Goal: Information Seeking & Learning: Check status

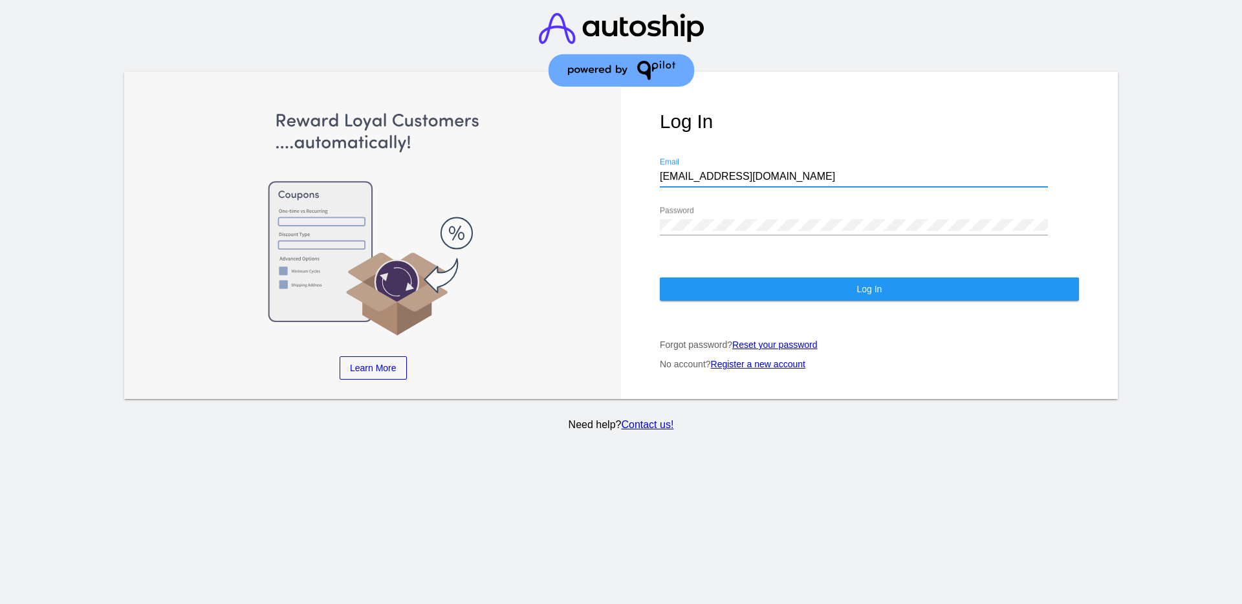
drag, startPoint x: 778, startPoint y: 171, endPoint x: 639, endPoint y: 165, distance: 138.6
click at [639, 166] on div "Log In [EMAIL_ADDRESS][DOMAIN_NAME] Email Password Log In Forgot password? Rese…" at bounding box center [869, 235] width 497 height 327
paste input "[EMAIL_ADDRESS][DOMAIN_NAME]"
type input "[EMAIL_ADDRESS][DOMAIN_NAME]"
click at [648, 210] on div "Log In [EMAIL_ADDRESS][DOMAIN_NAME] Email Password Log In Forgot password? Rese…" at bounding box center [869, 235] width 497 height 327
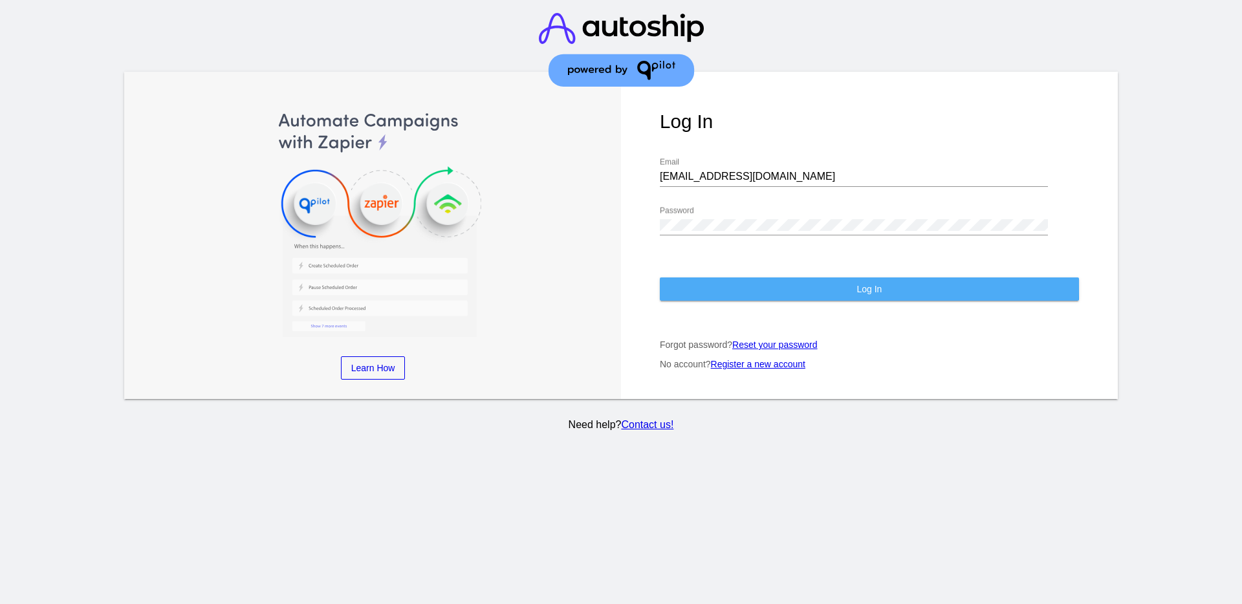
click at [686, 284] on button "Log In" at bounding box center [869, 289] width 419 height 23
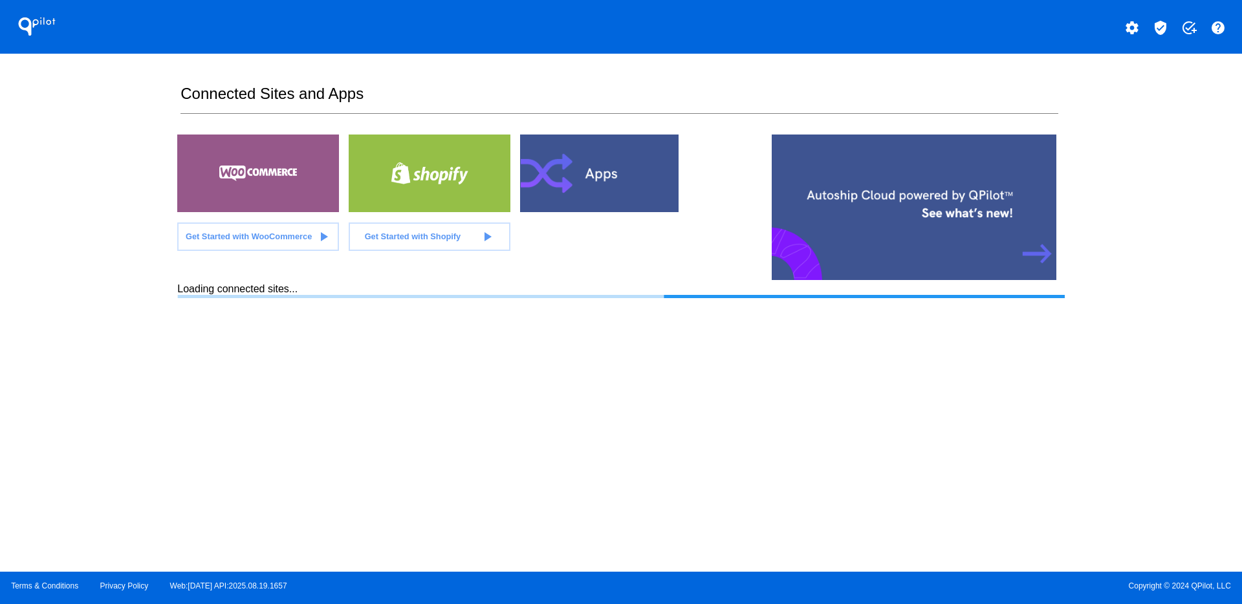
click at [1160, 31] on mat-icon "verified_user" at bounding box center [1161, 28] width 16 height 16
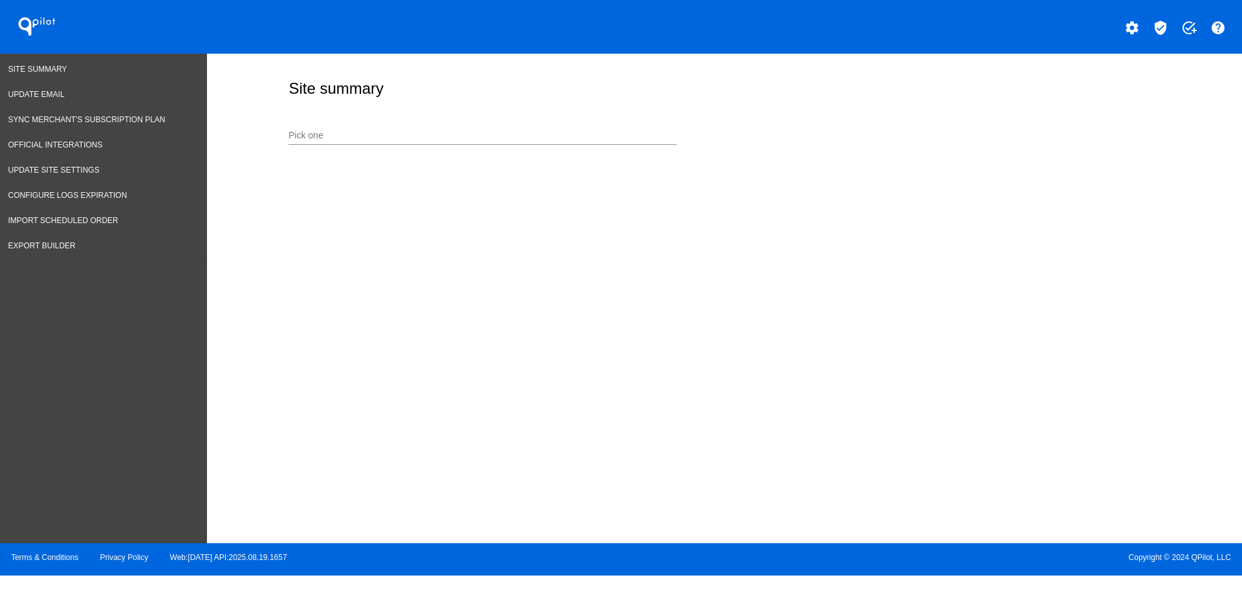
click at [481, 140] on input "Pick one" at bounding box center [483, 136] width 388 height 10
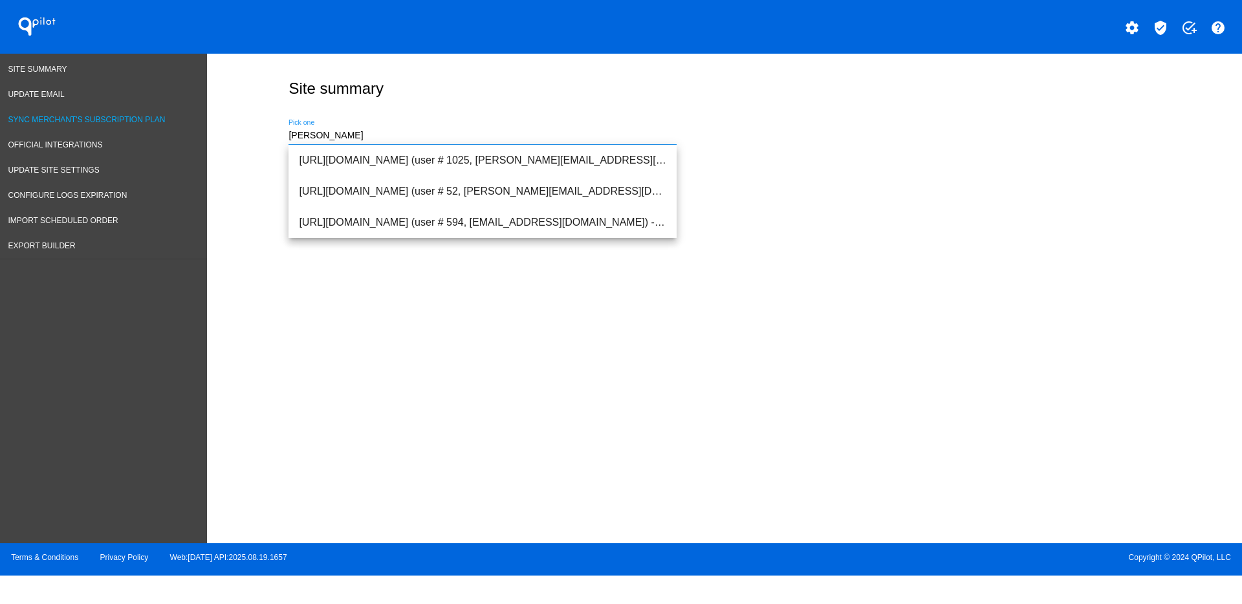
drag, startPoint x: 410, startPoint y: 131, endPoint x: 199, endPoint y: 118, distance: 211.3
click at [199, 118] on div "Site Summary Update Email Sync Merchant's Subscription Plan Official Integratio…" at bounding box center [621, 299] width 1242 height 490
type input "r"
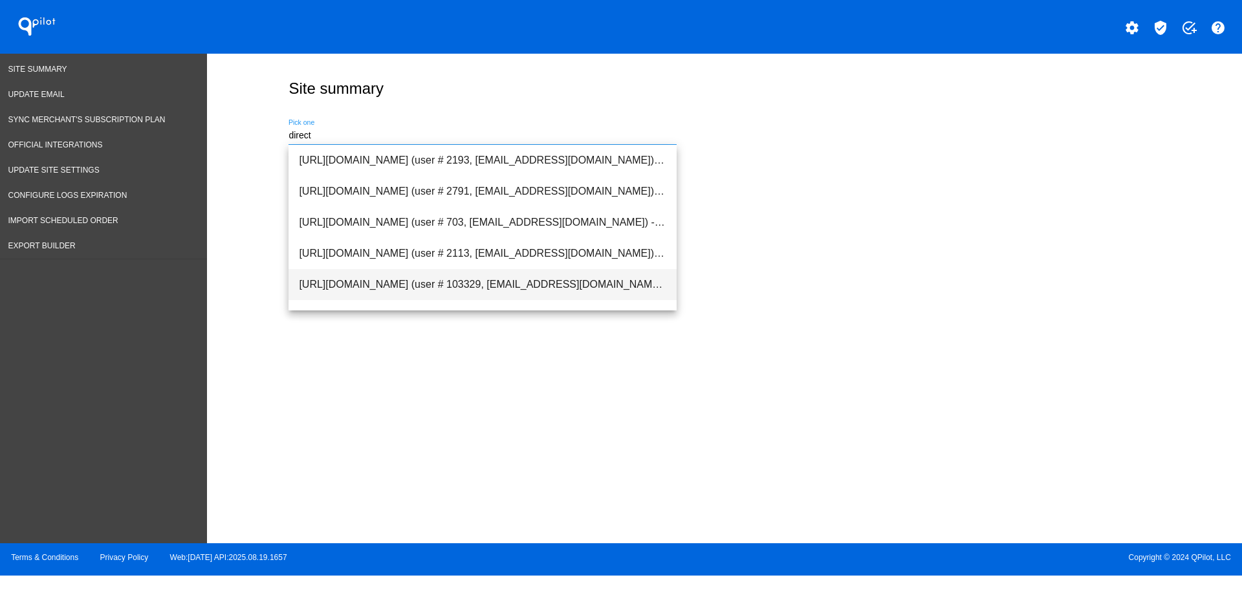
click at [435, 296] on span "[URL][DOMAIN_NAME] (user # 103329, [EMAIL_ADDRESS][DOMAIN_NAME]) - Test" at bounding box center [482, 284] width 367 height 31
type input "[URL][DOMAIN_NAME] (user # 103329, [EMAIL_ADDRESS][DOMAIN_NAME]) - Test"
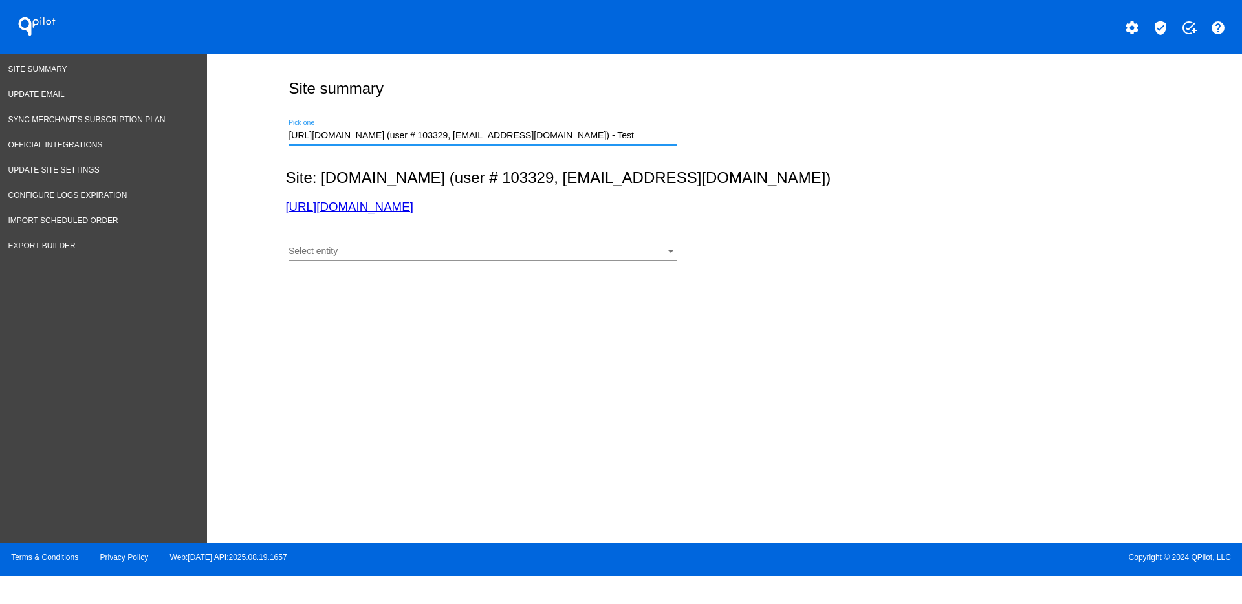
click at [451, 268] on div "Select entity Select entity" at bounding box center [483, 253] width 388 height 37
click at [457, 246] on div "Select entity" at bounding box center [477, 251] width 376 height 10
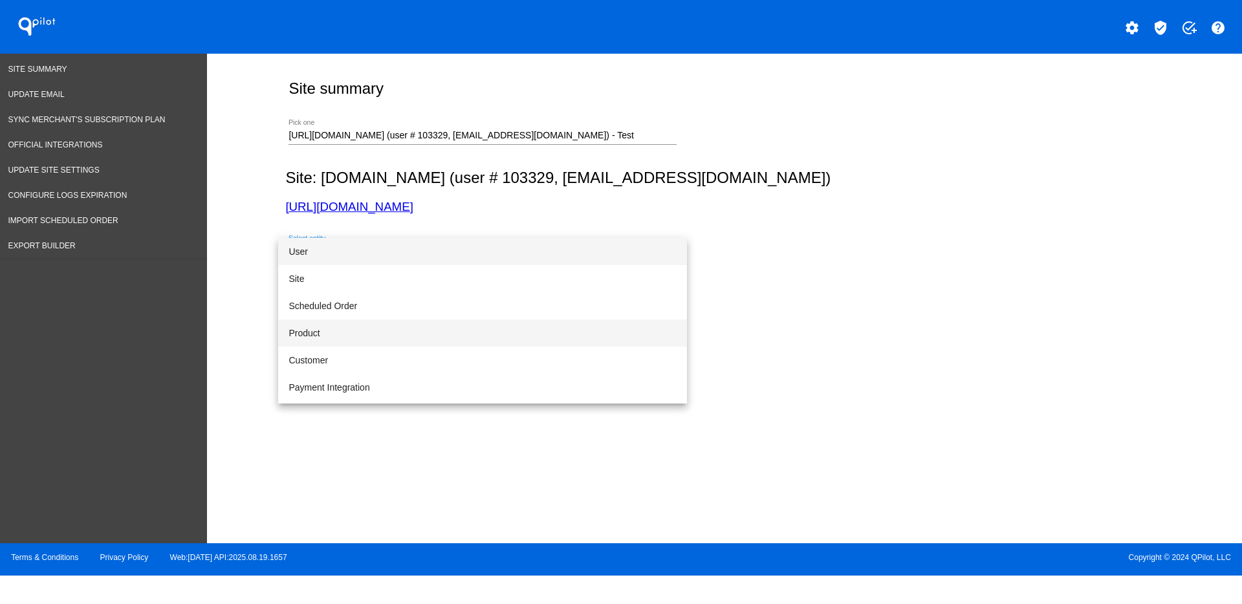
click at [428, 327] on span "Product" at bounding box center [483, 333] width 388 height 27
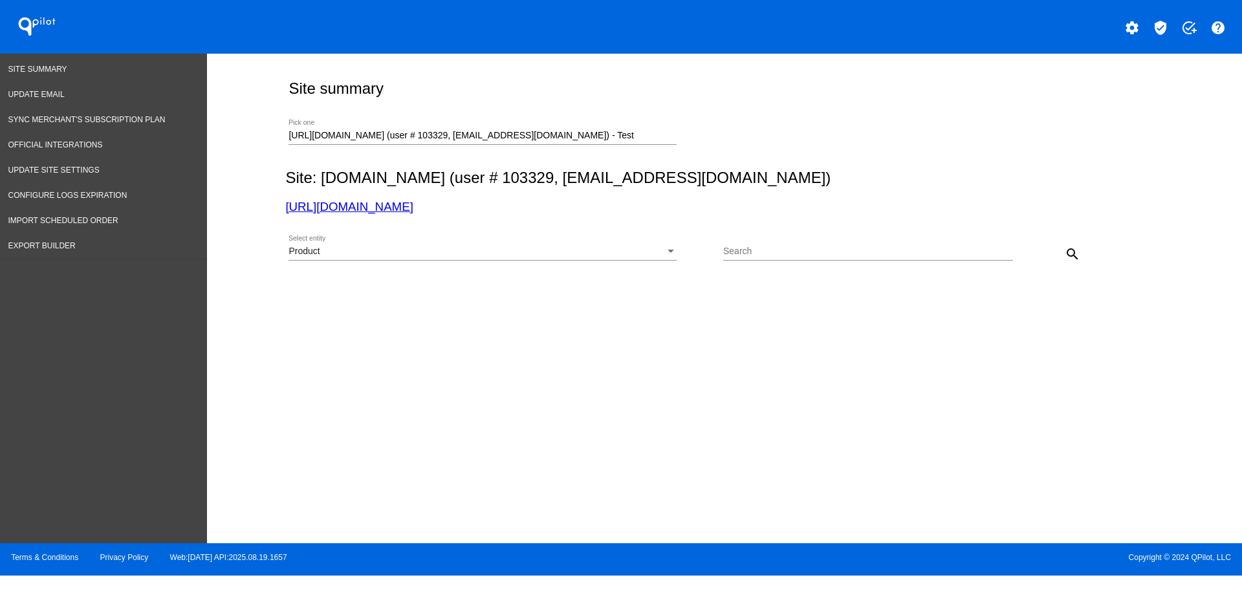
click at [768, 245] on div "Search" at bounding box center [868, 247] width 290 height 25
paste input "Advance 3.5g Nitrile Examination Gloves - Box (XL)"
type input "Advance 3.5g Nitrile Examination Gloves - Box (XL)"
click at [1073, 233] on div "Product Select entity Advance 3.5g Nitrile Examination Gloves - Box (XL) Search…" at bounding box center [721, 249] width 873 height 46
click at [1057, 252] on div "search" at bounding box center [1049, 254] width 72 height 26
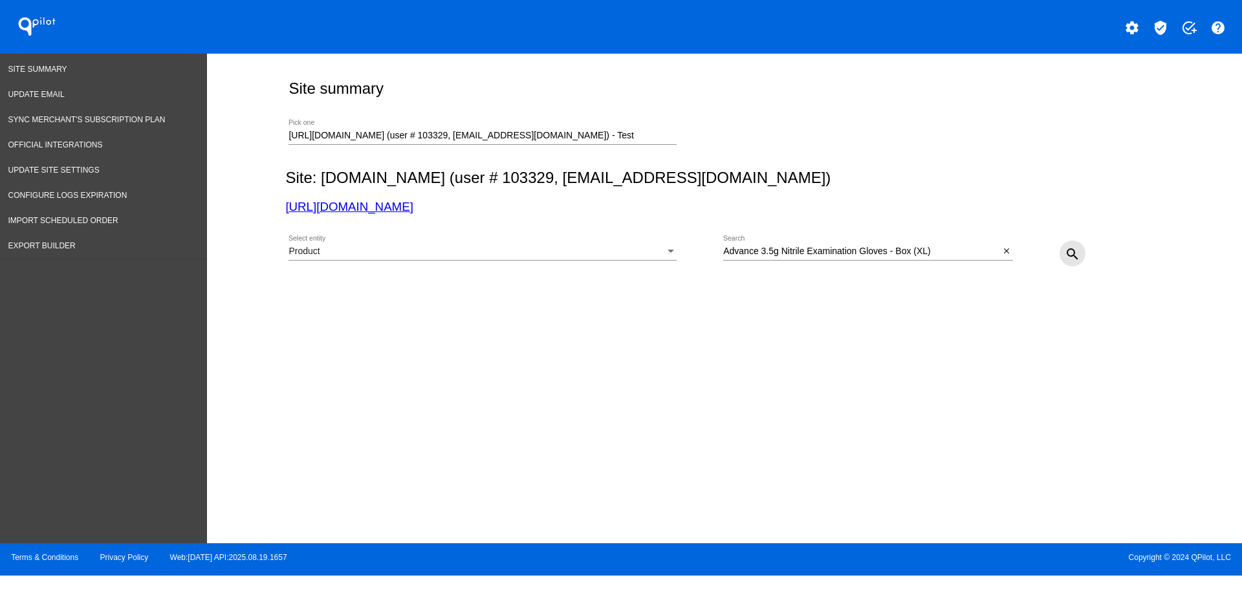
click at [1080, 255] on mat-icon "search" at bounding box center [1073, 254] width 16 height 16
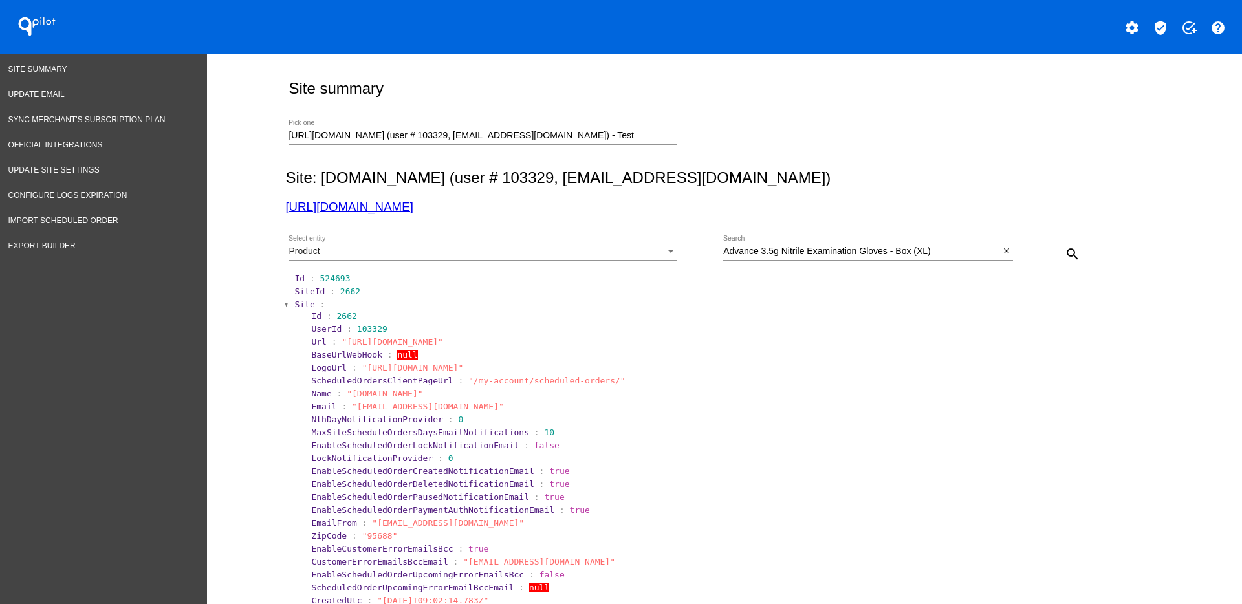
click at [301, 305] on span "Site" at bounding box center [304, 305] width 20 height 10
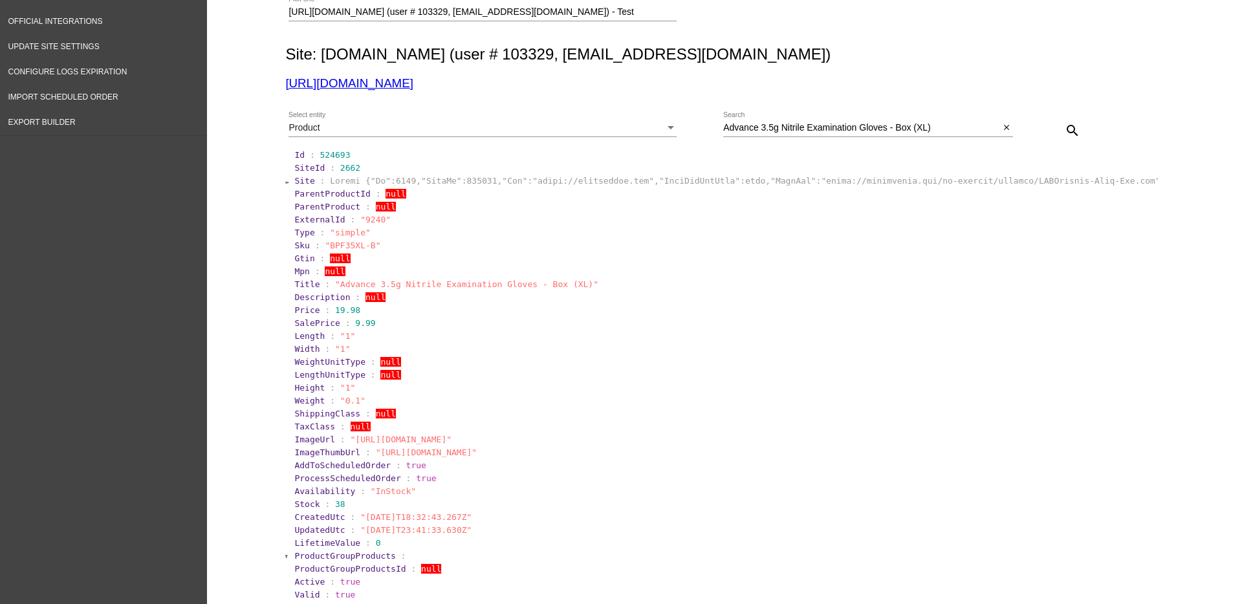
scroll to position [162, 0]
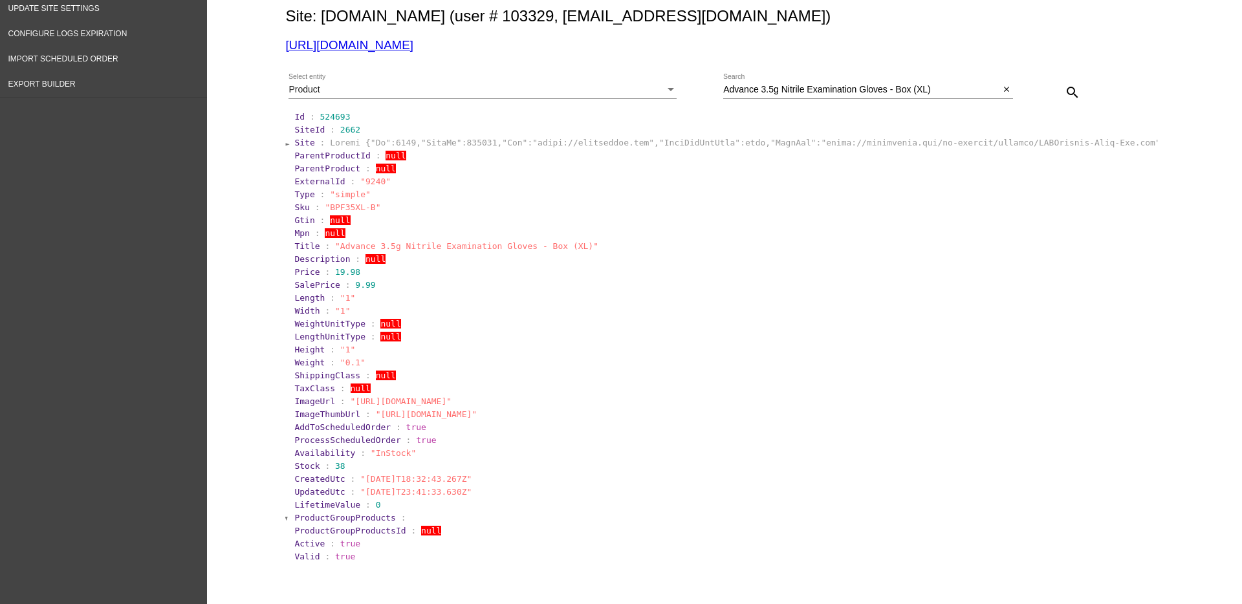
drag, startPoint x: 384, startPoint y: 41, endPoint x: 399, endPoint y: 47, distance: 16.0
click at [399, 47] on h3 "[URL][DOMAIN_NAME]" at bounding box center [721, 45] width 873 height 14
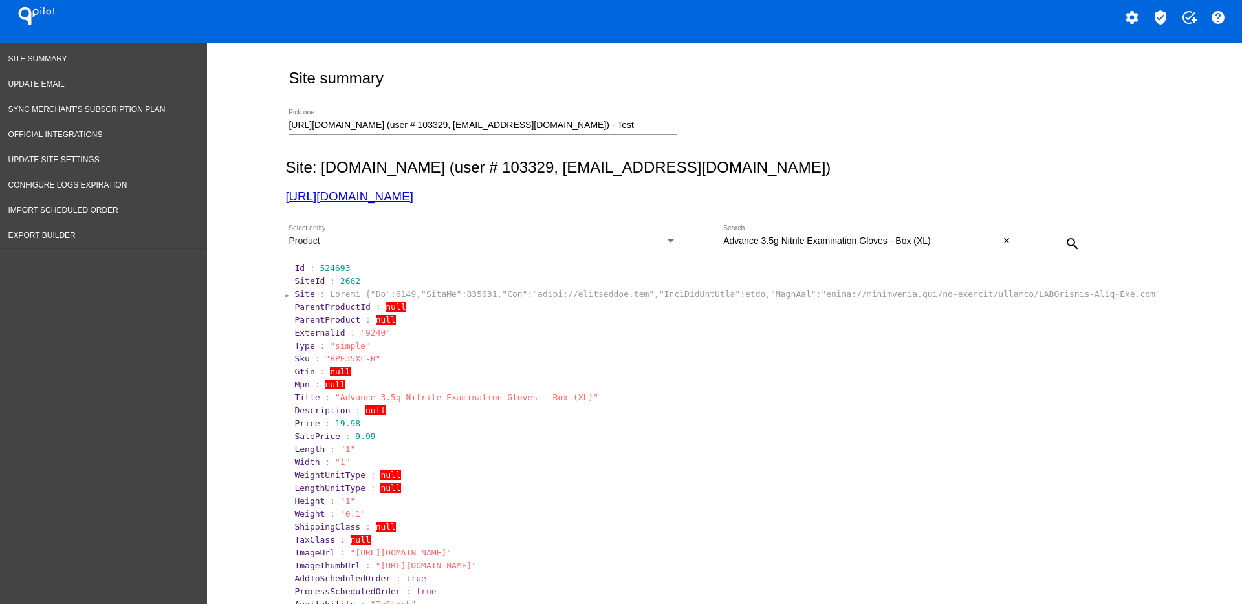
scroll to position [0, 0]
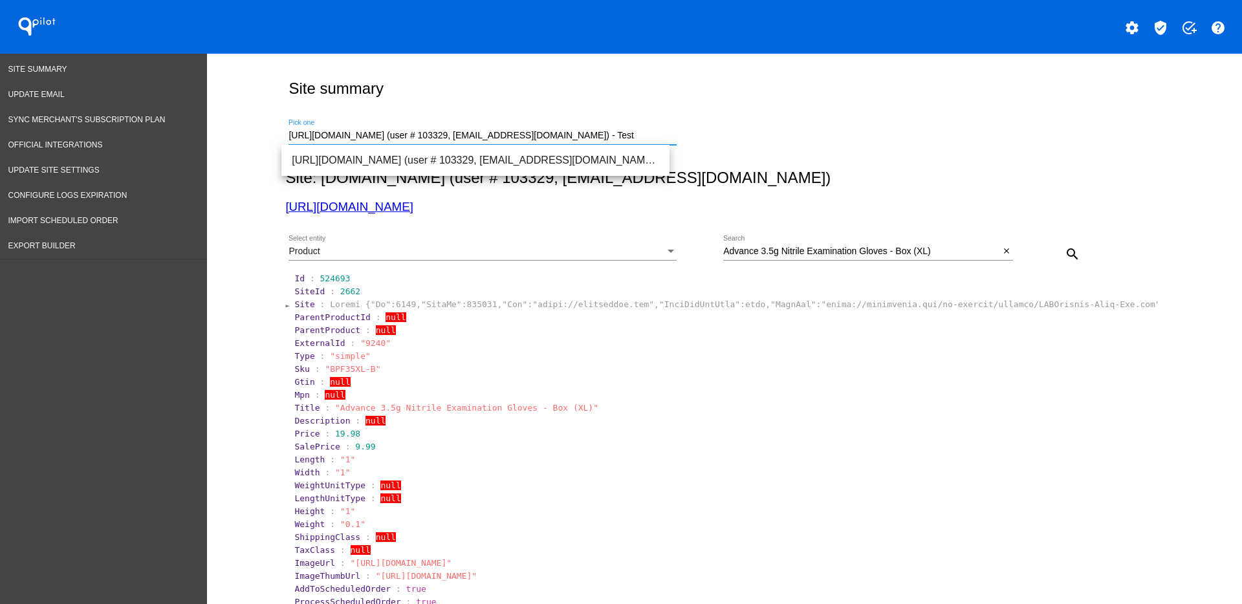
drag, startPoint x: 648, startPoint y: 130, endPoint x: 246, endPoint y: 109, distance: 402.3
click at [246, 109] on div "Site summary [URL][DOMAIN_NAME] (user # 103329, [EMAIL_ADDRESS][DOMAIN_NAME]) -…" at bounding box center [724, 428] width 1035 height 749
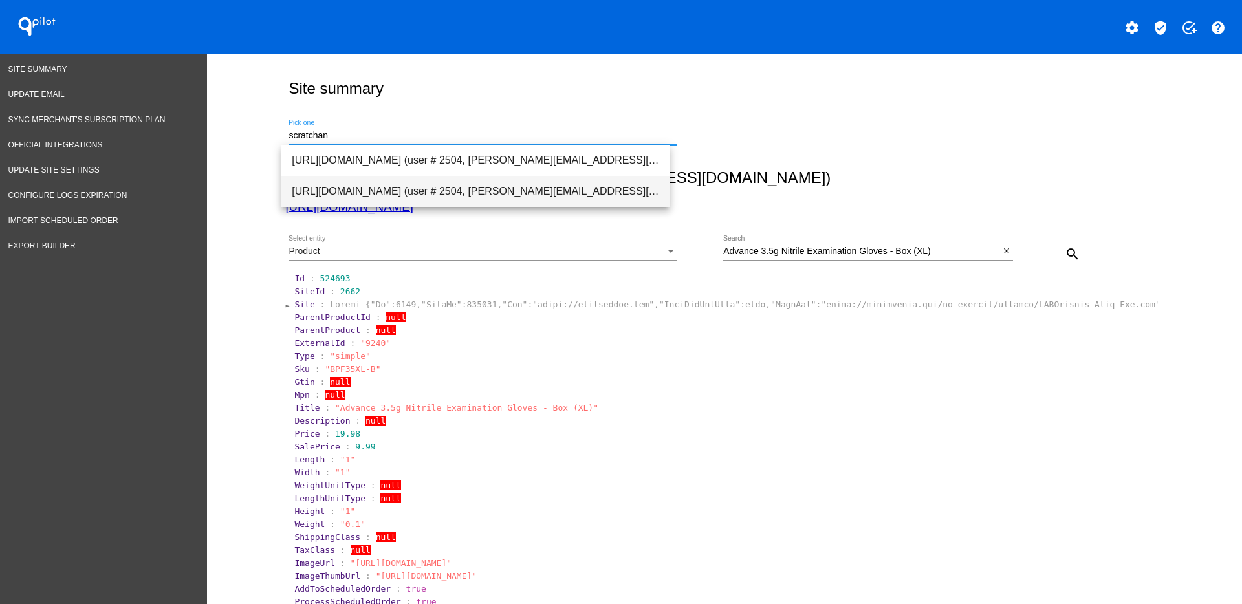
click at [400, 195] on span "[URL][DOMAIN_NAME] (user # 2504, [PERSON_NAME][EMAIL_ADDRESS][DOMAIN_NAME]) - P…" at bounding box center [475, 191] width 367 height 31
type input "[URL][DOMAIN_NAME] (user # 2504, [PERSON_NAME][EMAIL_ADDRESS][DOMAIN_NAME]) - P…"
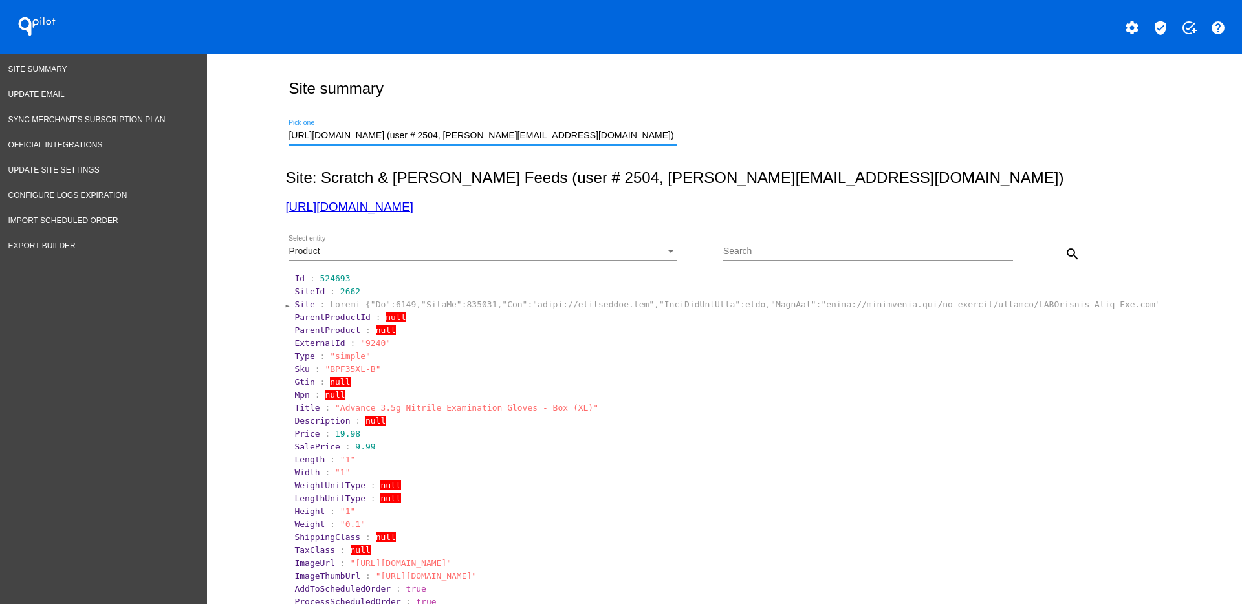
click at [668, 252] on div "Select entity" at bounding box center [671, 251] width 6 height 3
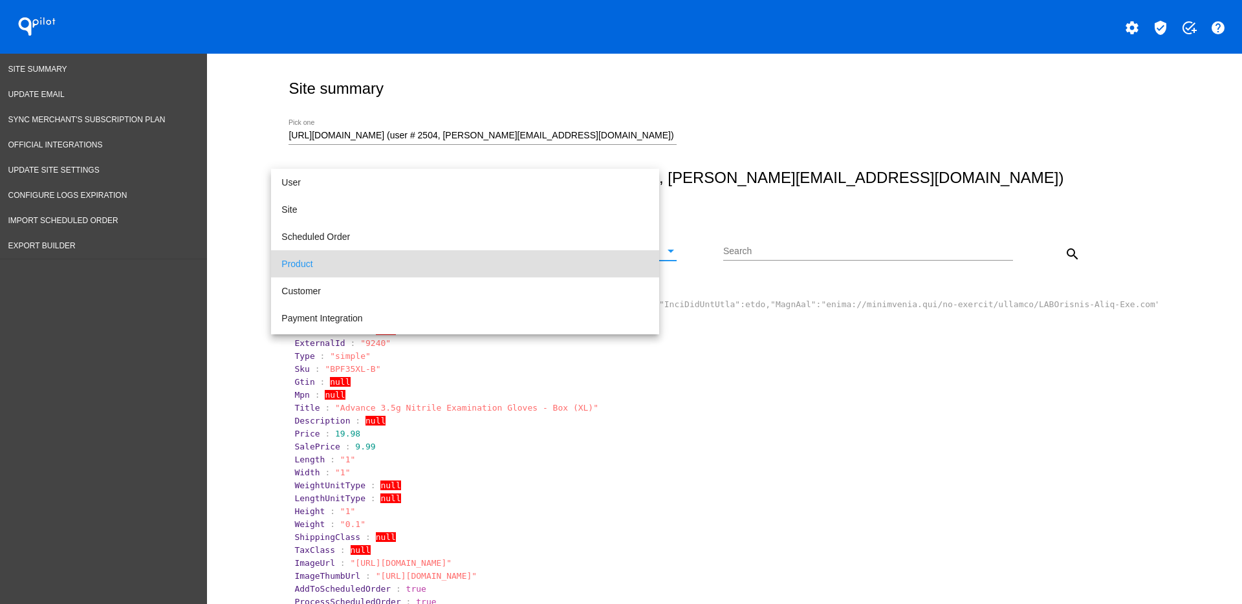
scroll to position [12, 0]
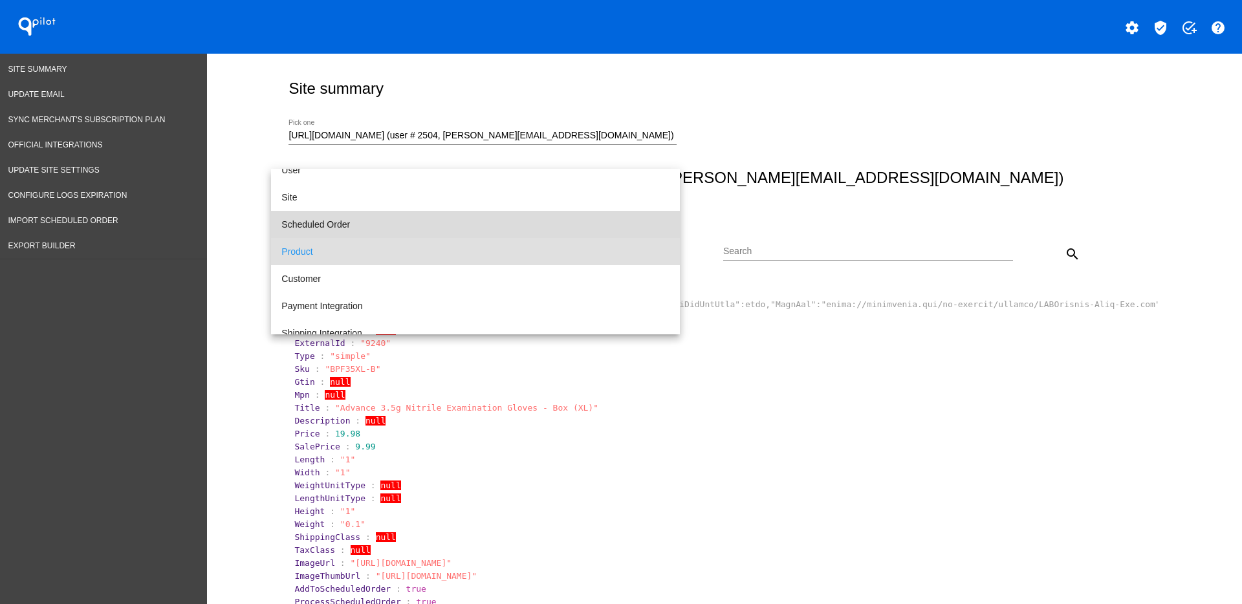
click at [560, 230] on span "Scheduled Order" at bounding box center [475, 224] width 388 height 27
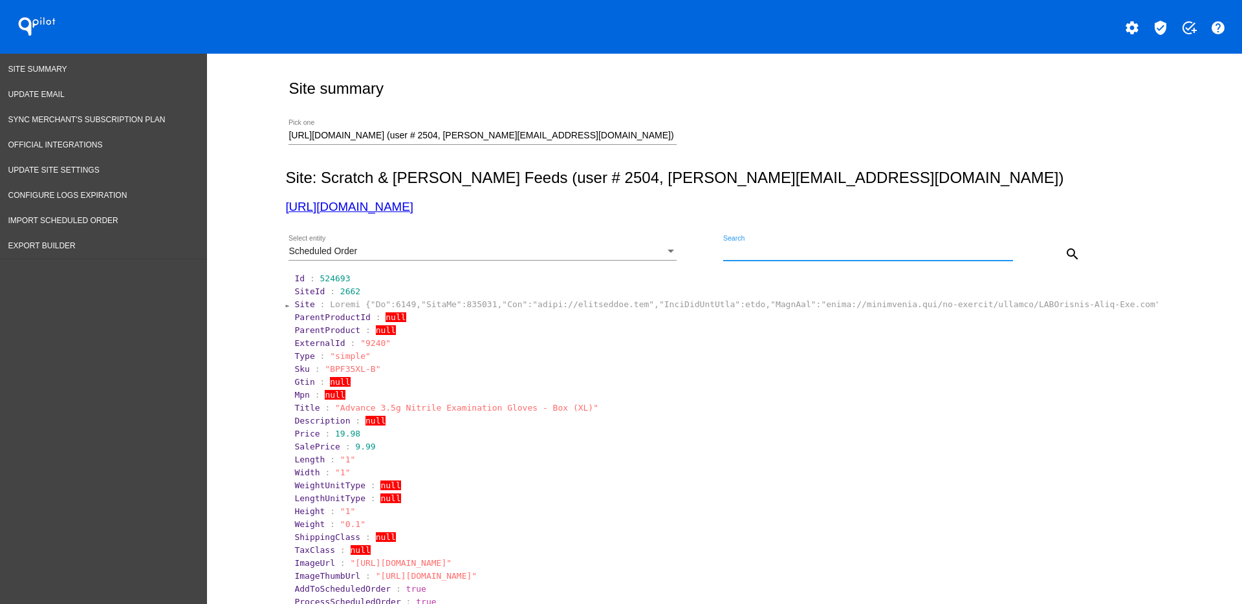
click at [764, 252] on input "Search" at bounding box center [868, 251] width 290 height 10
paste input "971741"
type input "971741"
click at [1074, 252] on button "search" at bounding box center [1073, 254] width 26 height 26
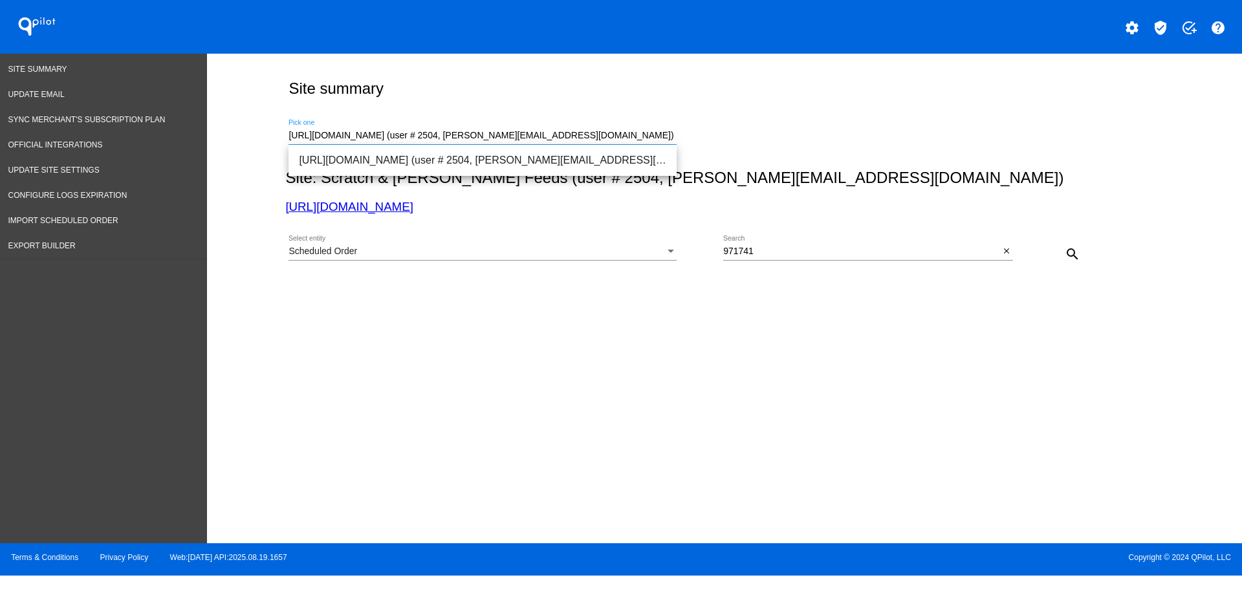
drag, startPoint x: 650, startPoint y: 130, endPoint x: 210, endPoint y: 146, distance: 440.2
click at [210, 146] on div "Site summary [URL][DOMAIN_NAME] (user # 2504, [PERSON_NAME][EMAIL_ADDRESS][DOMA…" at bounding box center [724, 295] width 1035 height 483
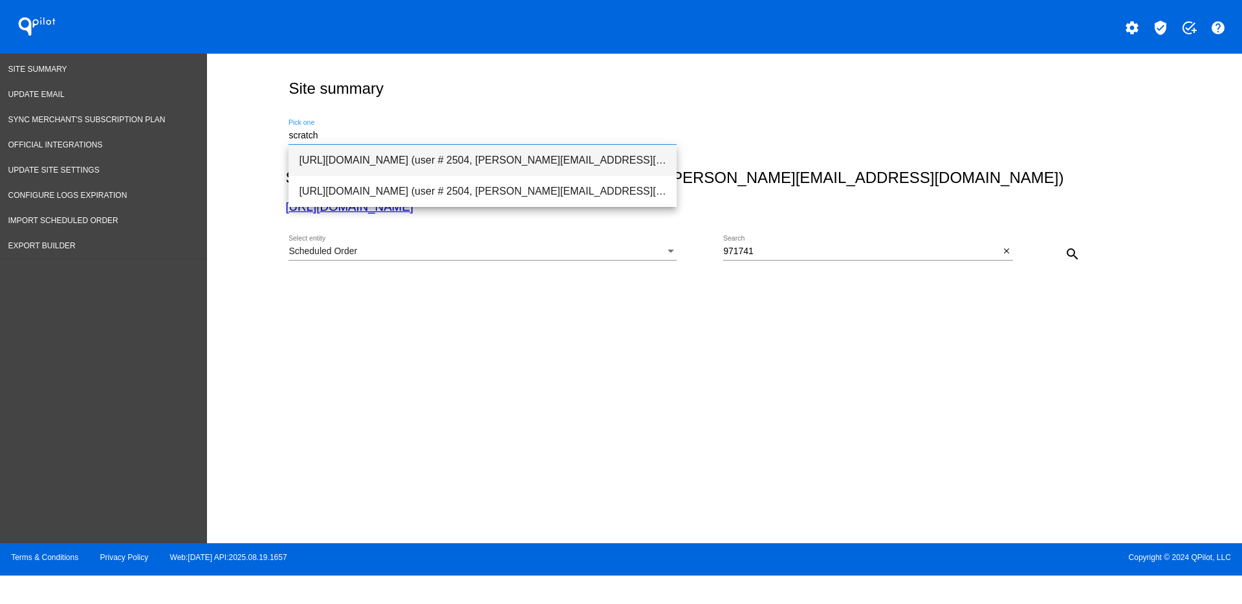
click at [379, 172] on span "[URL][DOMAIN_NAME] (user # 2504, [PERSON_NAME][EMAIL_ADDRESS][DOMAIN_NAME]) - T…" at bounding box center [482, 160] width 367 height 31
type input "[URL][DOMAIN_NAME] (user # 2504, [PERSON_NAME][EMAIL_ADDRESS][DOMAIN_NAME]) - T…"
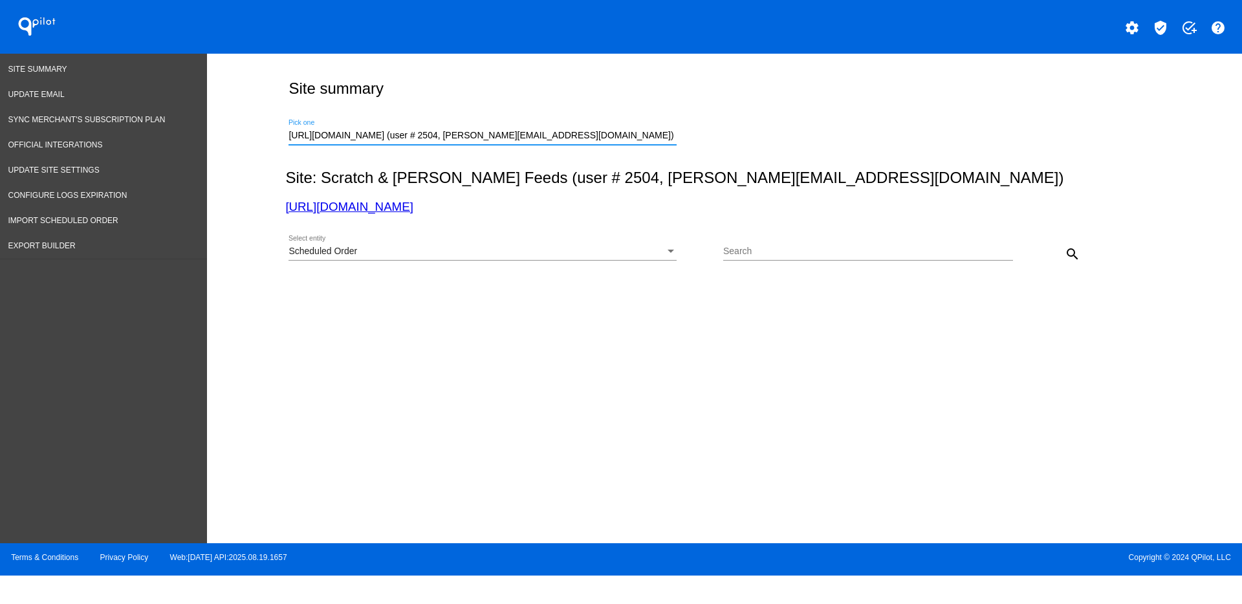
click at [778, 261] on div "Search" at bounding box center [868, 253] width 290 height 37
click at [785, 250] on input "Search" at bounding box center [868, 251] width 290 height 10
paste input "971741"
type input "971741"
click at [1073, 248] on mat-icon "search" at bounding box center [1073, 254] width 16 height 16
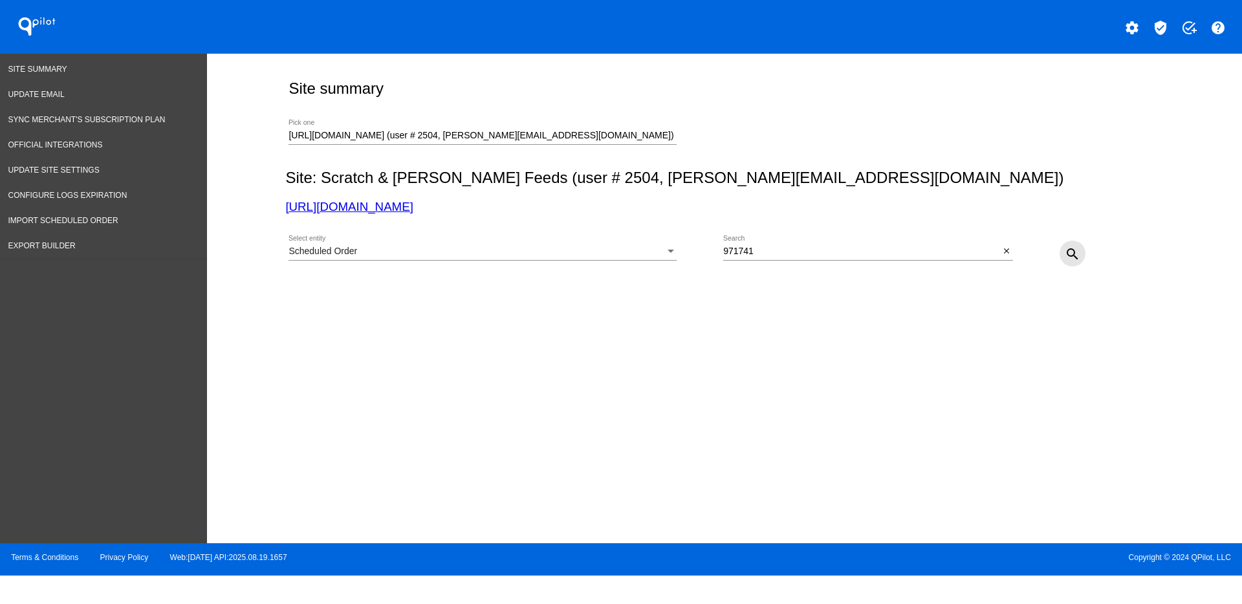
click at [1081, 248] on button "search" at bounding box center [1073, 254] width 26 height 26
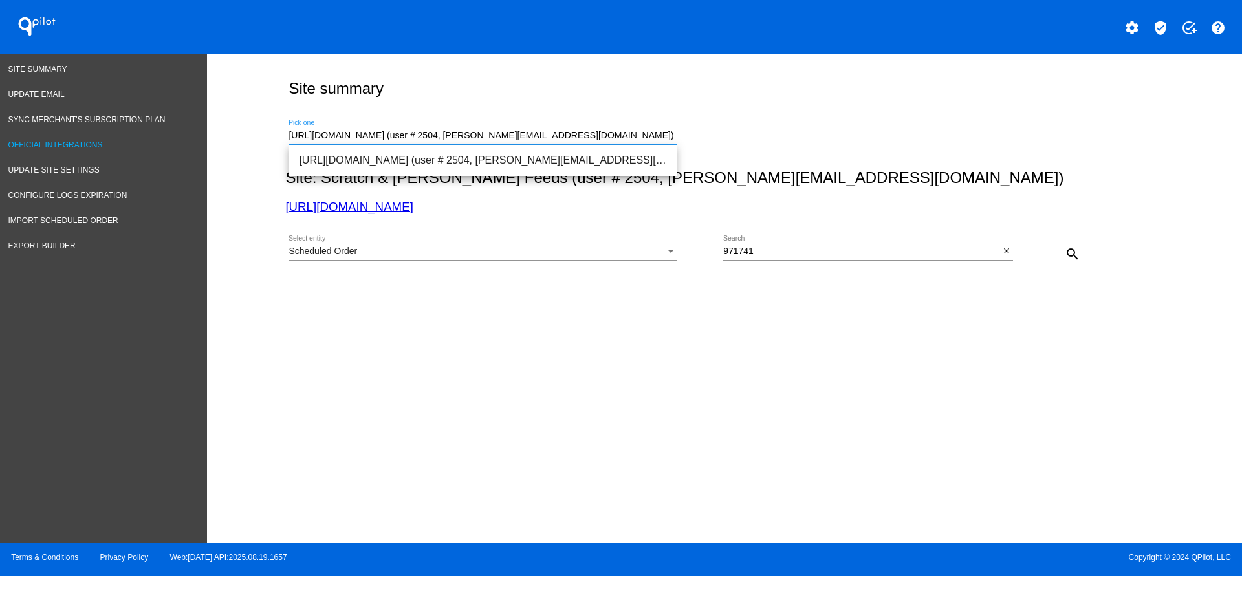
drag, startPoint x: 676, startPoint y: 136, endPoint x: 196, endPoint y: 140, distance: 480.0
click at [197, 140] on div "Site Summary Update Email Sync Merchant's Subscription Plan Official Integratio…" at bounding box center [621, 299] width 1242 height 490
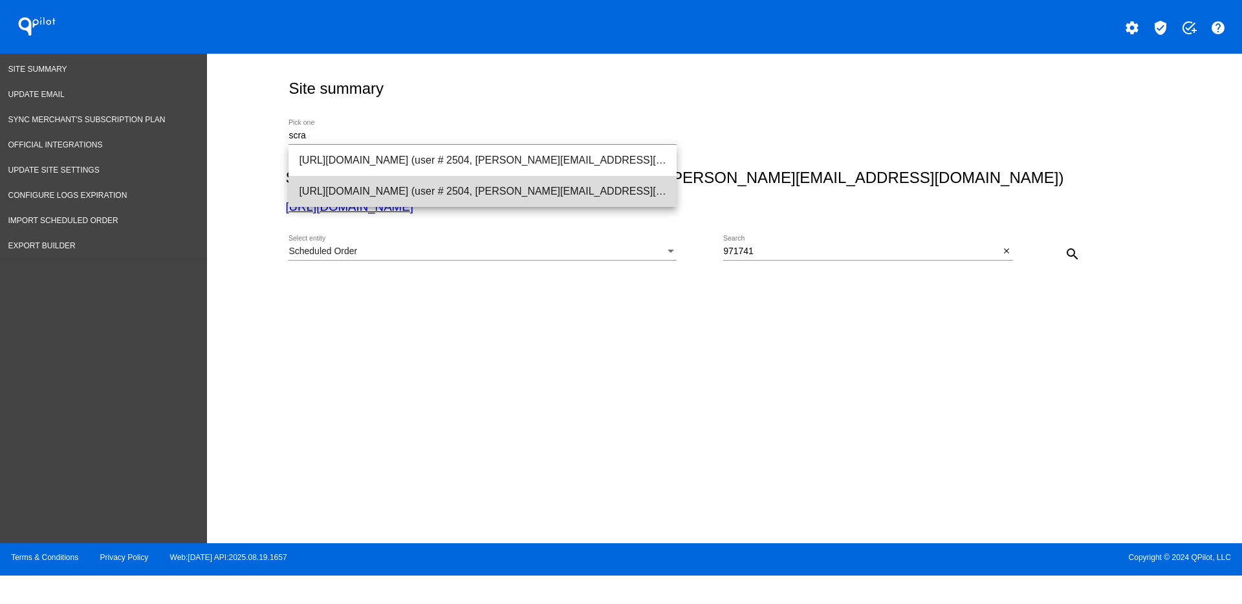
click at [331, 182] on span "[URL][DOMAIN_NAME] (user # 2504, [PERSON_NAME][EMAIL_ADDRESS][DOMAIN_NAME]) - P…" at bounding box center [482, 191] width 367 height 31
type input "[URL][DOMAIN_NAME] (user # 2504, [PERSON_NAME][EMAIL_ADDRESS][DOMAIN_NAME]) - P…"
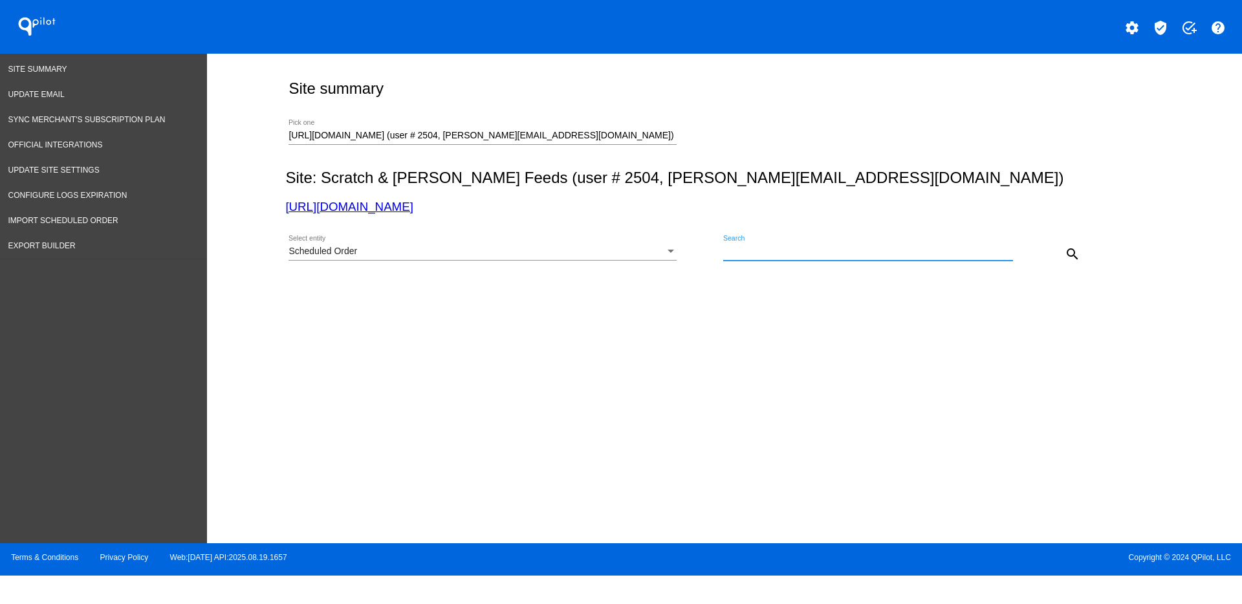
click at [742, 253] on input "Search" at bounding box center [868, 251] width 290 height 10
paste input "840323"
type input "840323"
click at [1076, 255] on mat-icon "search" at bounding box center [1073, 254] width 16 height 16
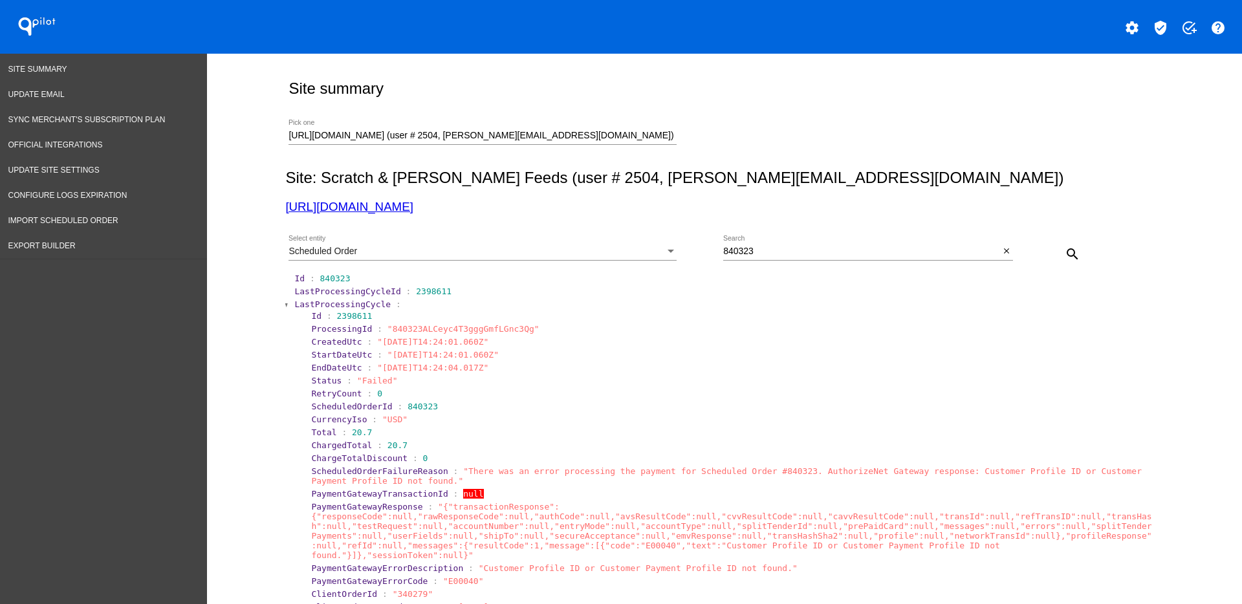
click at [300, 303] on span "LastProcessingCycle" at bounding box center [342, 305] width 96 height 10
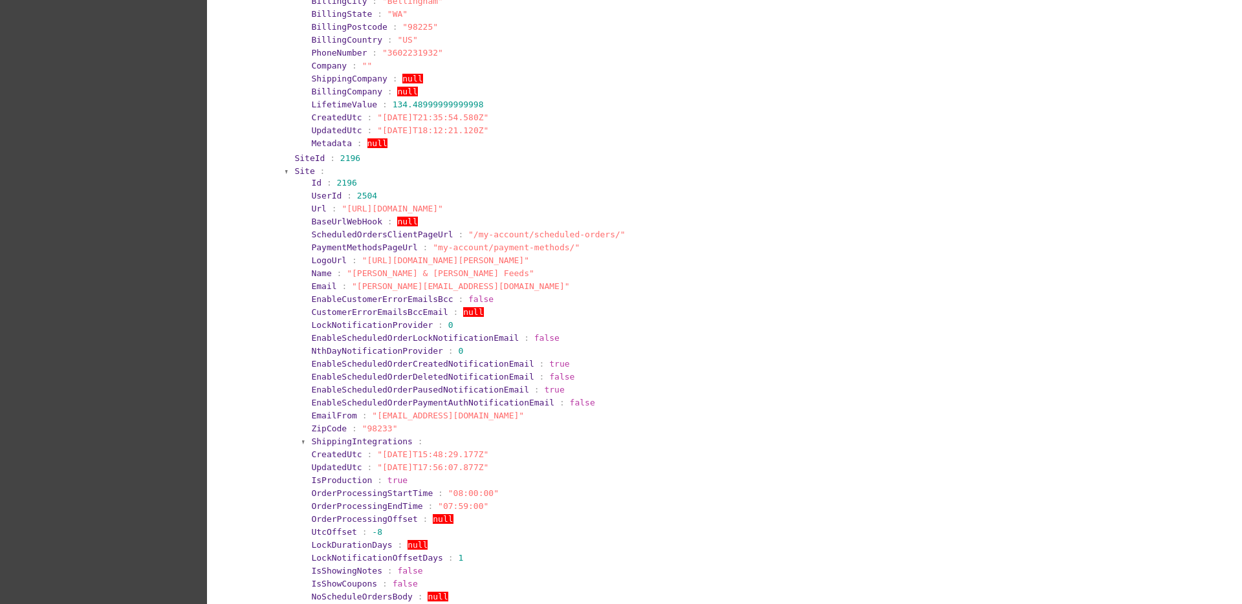
scroll to position [0, 0]
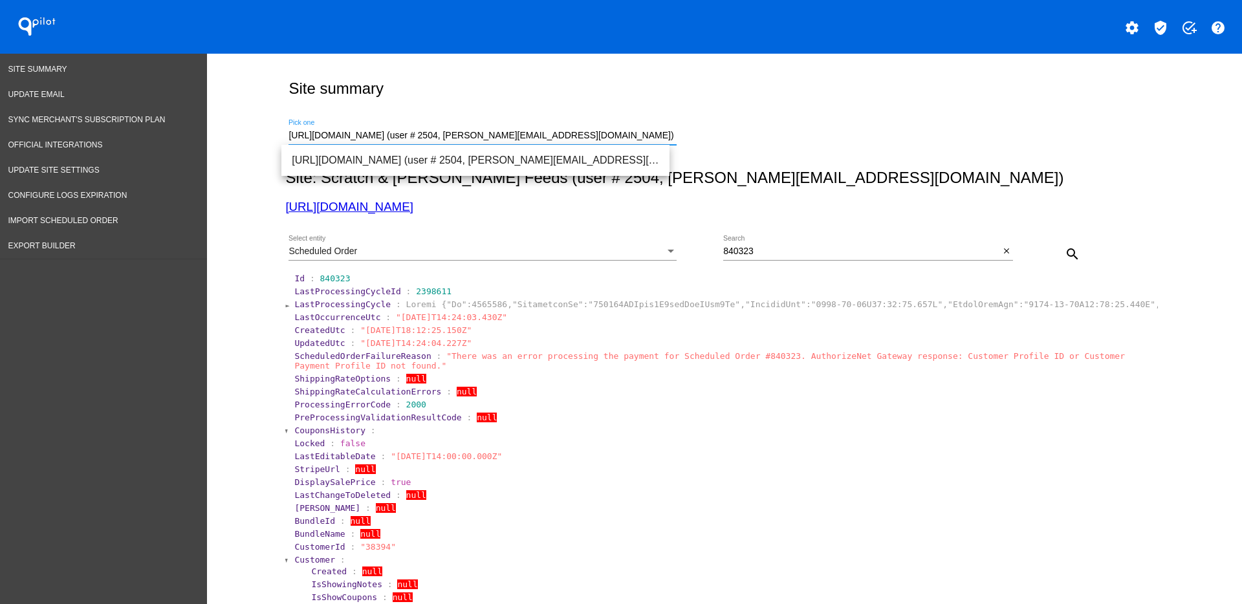
drag, startPoint x: 652, startPoint y: 130, endPoint x: 213, endPoint y: 138, distance: 439.3
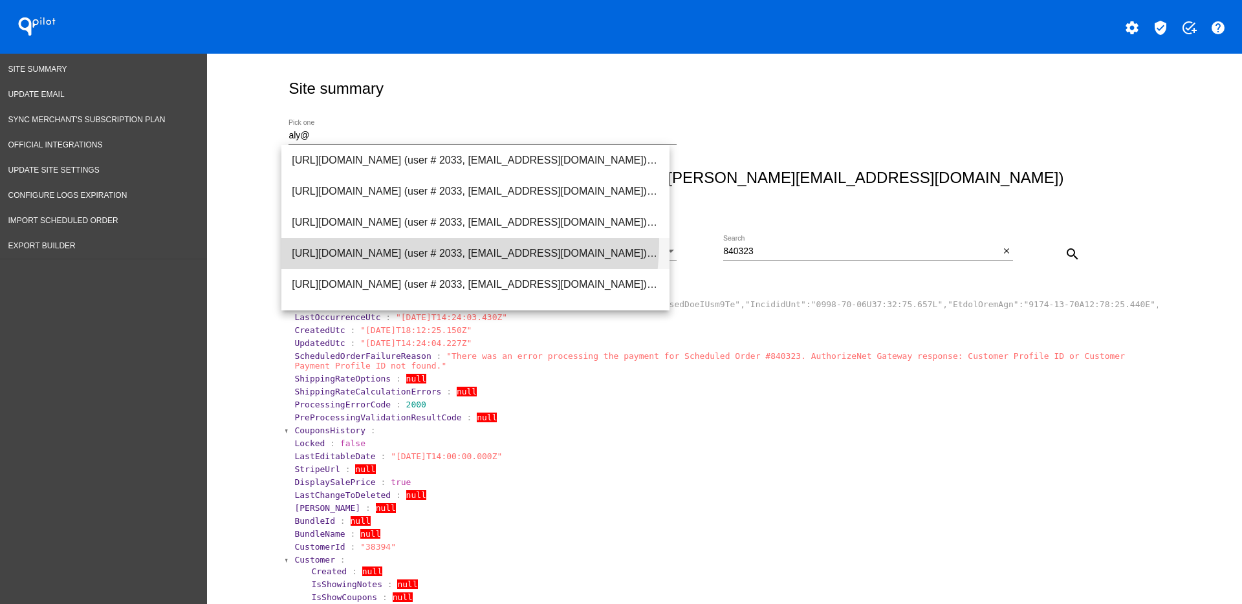
click at [428, 243] on span "[URL][DOMAIN_NAME] (user # 2033, [EMAIL_ADDRESS][DOMAIN_NAME]) - Test" at bounding box center [475, 253] width 367 height 31
type input "[URL][DOMAIN_NAME] (user # 2033, [EMAIL_ADDRESS][DOMAIN_NAME]) - Test"
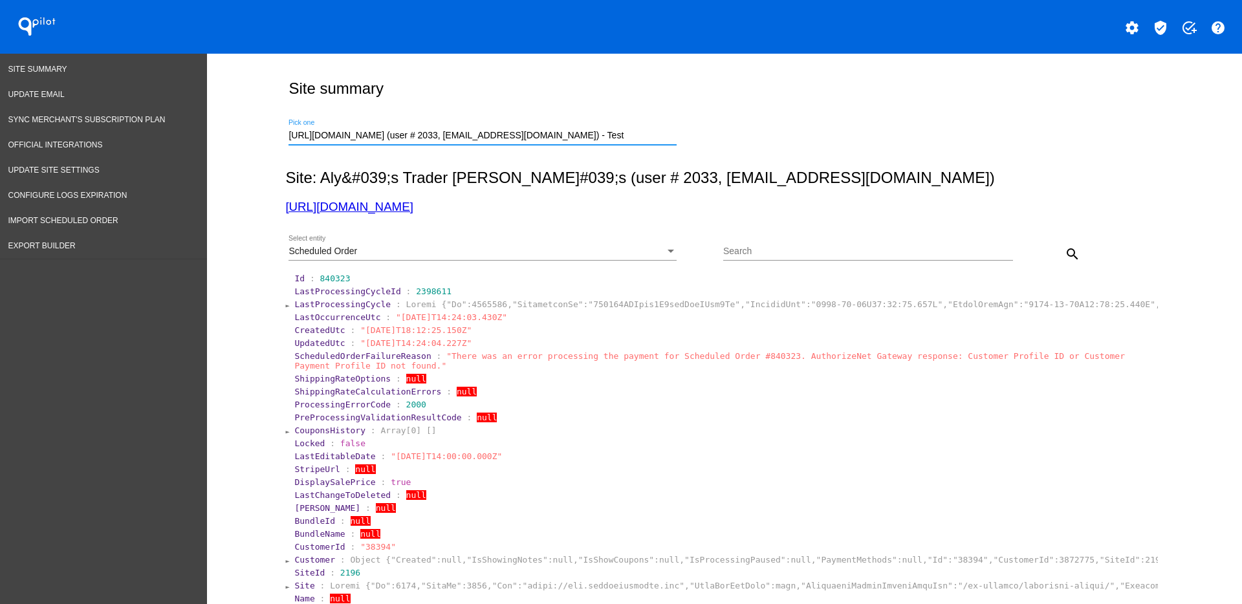
click at [760, 249] on input "Search" at bounding box center [868, 251] width 290 height 10
paste input "971741"
type input "971741"
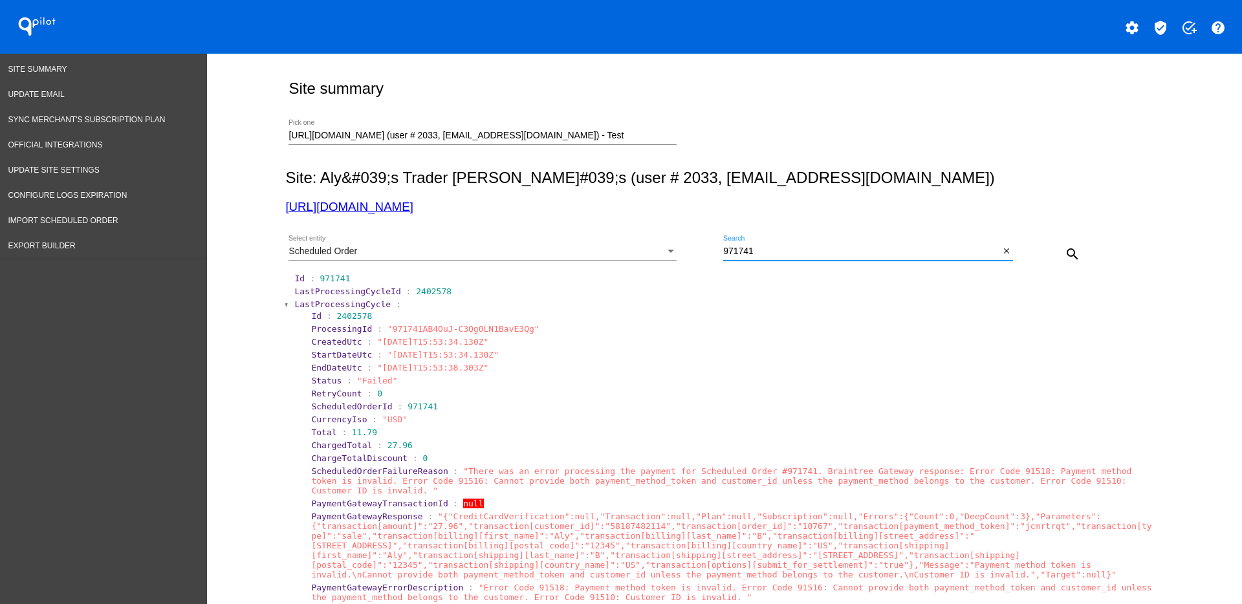
click at [351, 310] on section "Id : 2402578" at bounding box center [732, 316] width 845 height 12
click at [349, 307] on span "LastProcessingCycle" at bounding box center [342, 305] width 96 height 10
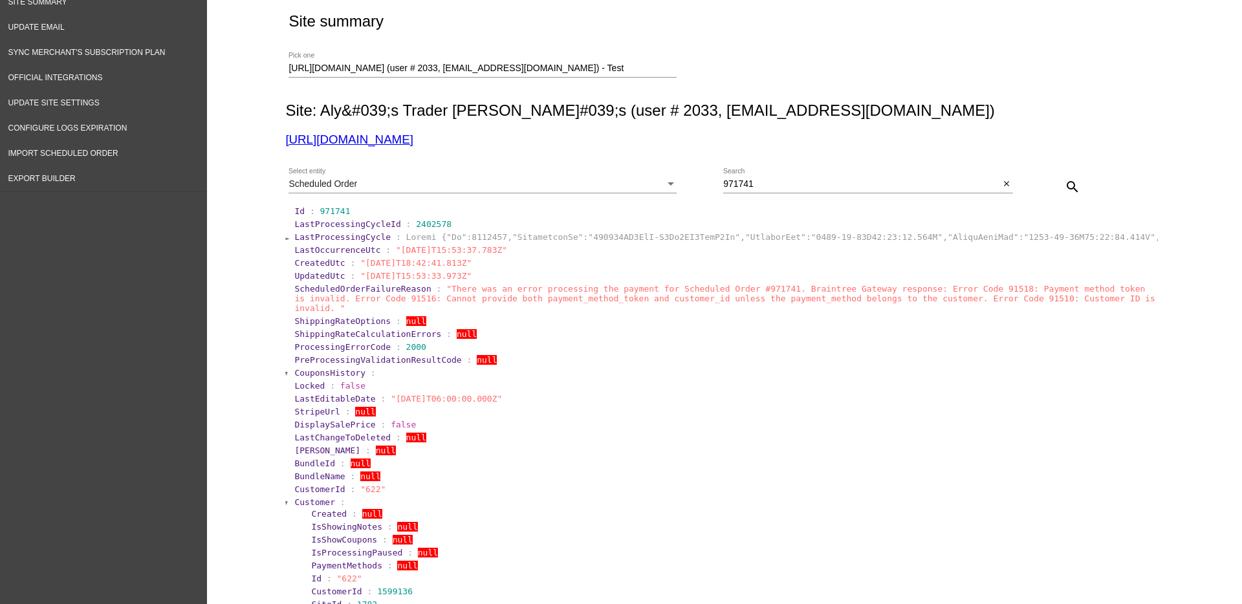
scroll to position [162, 0]
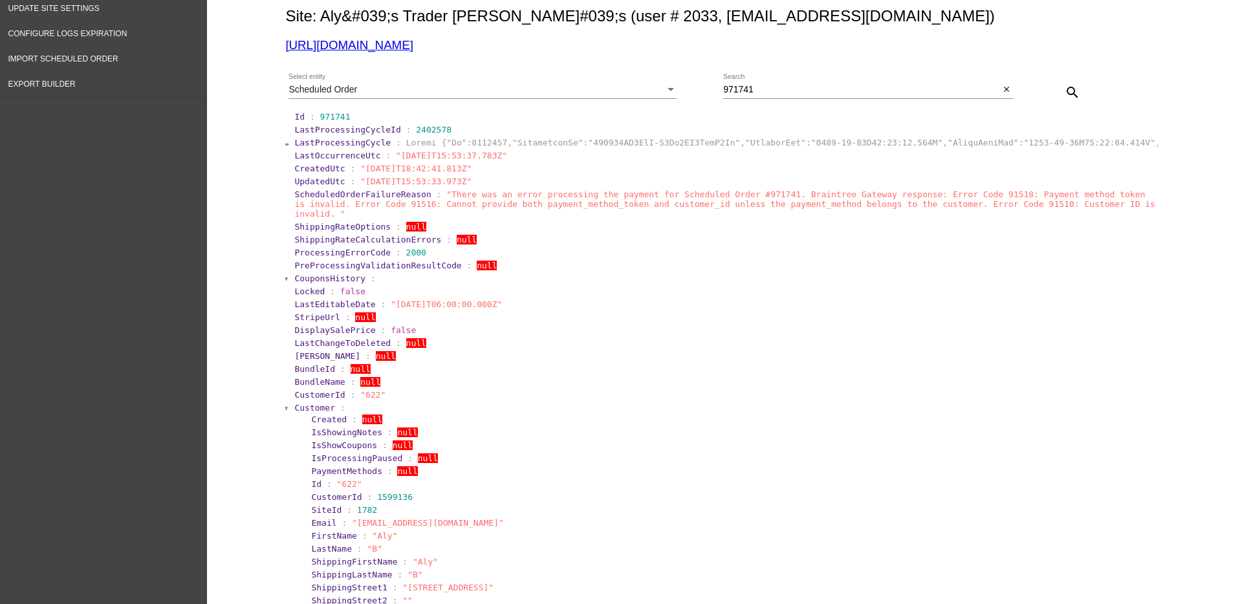
click at [311, 413] on section "Created : null" at bounding box center [732, 419] width 845 height 12
click at [310, 403] on span "Customer" at bounding box center [314, 408] width 41 height 10
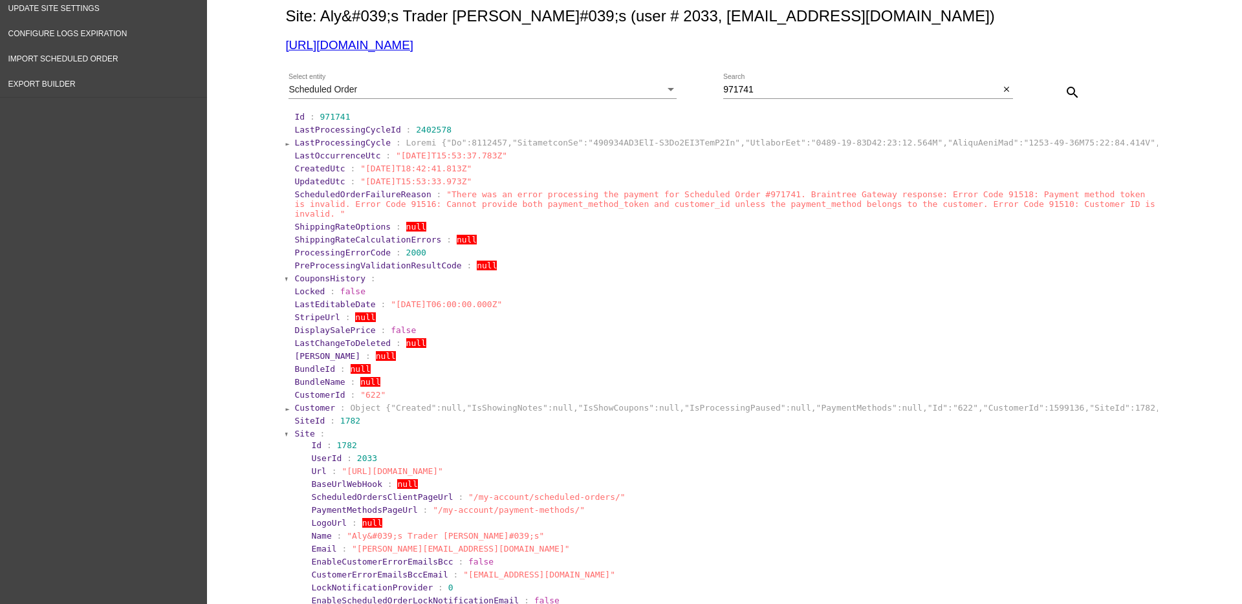
click at [297, 429] on span "Site" at bounding box center [304, 434] width 20 height 10
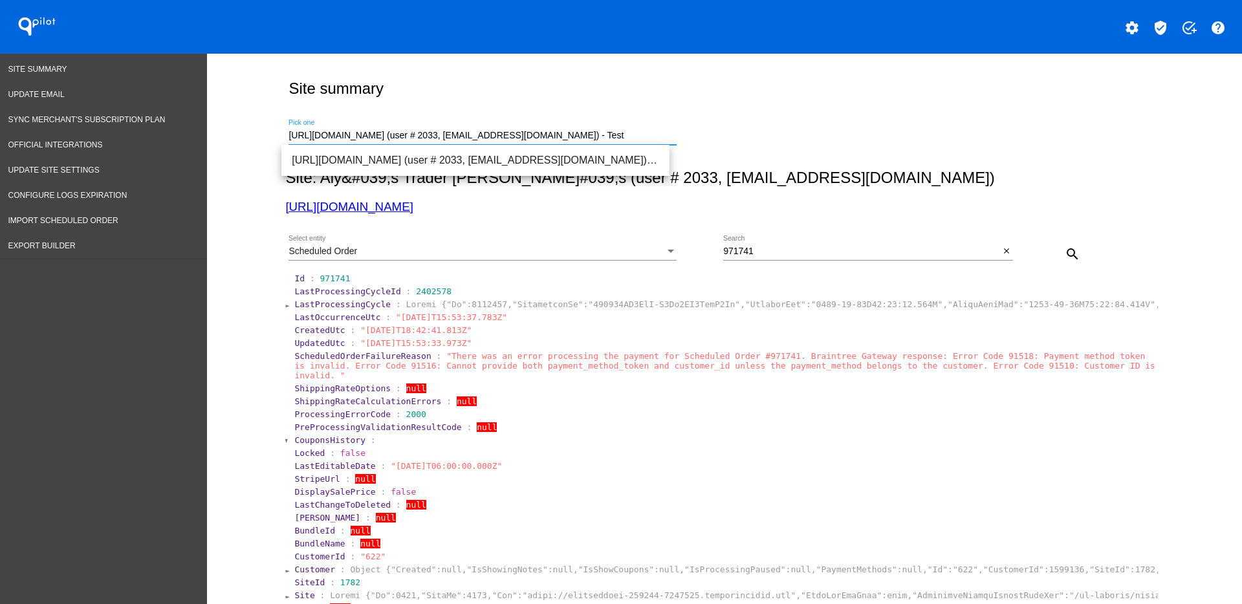
scroll to position [0, 6]
drag, startPoint x: 287, startPoint y: 134, endPoint x: 900, endPoint y: 190, distance: 615.8
type input "h"
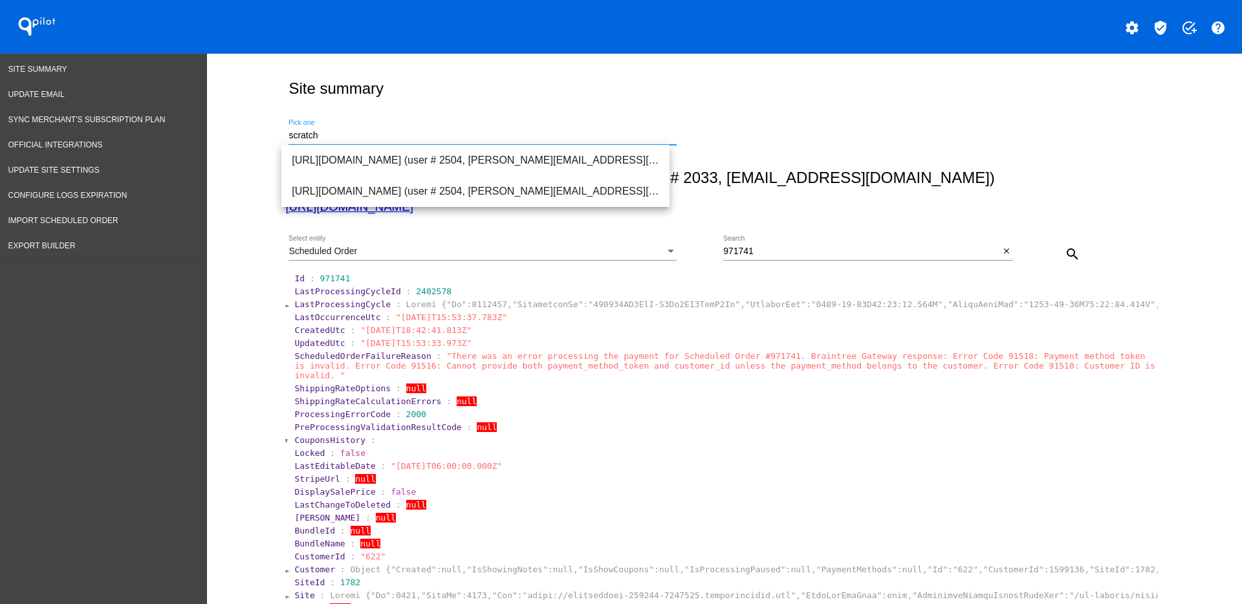
scroll to position [0, 0]
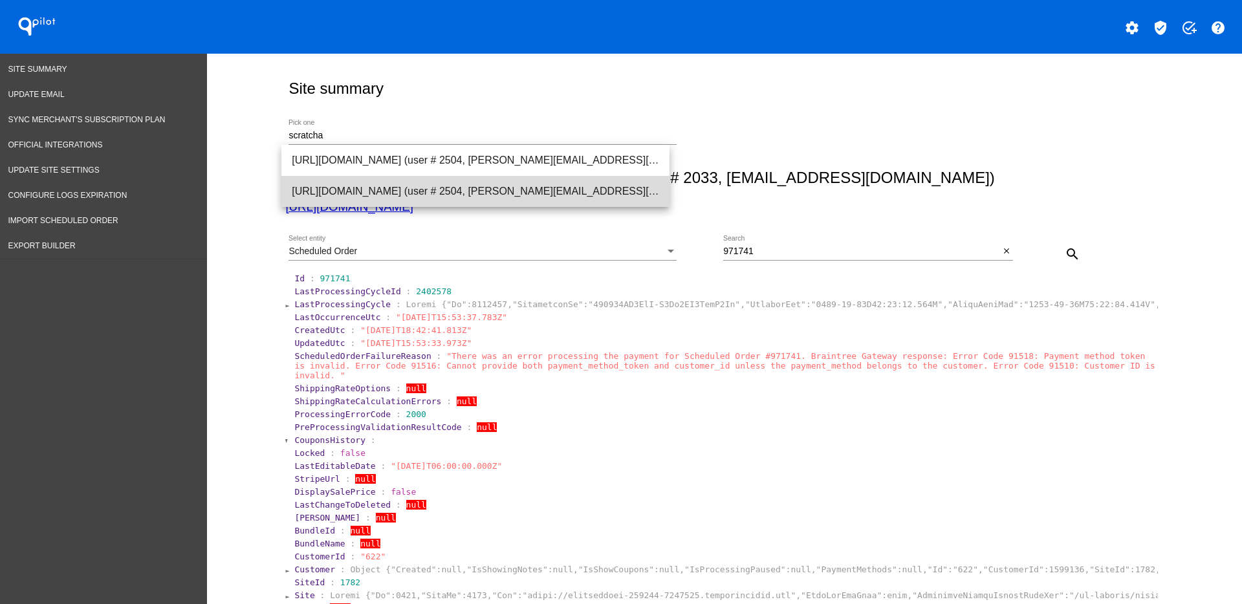
click at [494, 181] on span "[URL][DOMAIN_NAME] (user # 2504, [PERSON_NAME][EMAIL_ADDRESS][DOMAIN_NAME]) - P…" at bounding box center [475, 191] width 367 height 31
type input "[URL][DOMAIN_NAME] (user # 2504, [PERSON_NAME][EMAIL_ADDRESS][DOMAIN_NAME]) - P…"
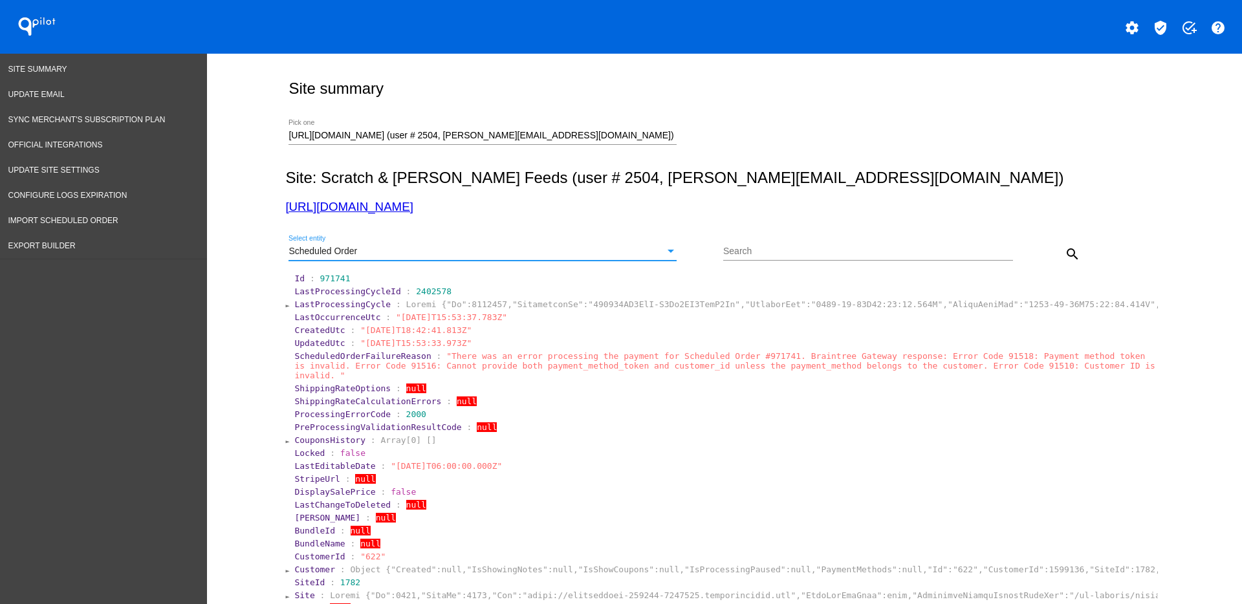
click at [556, 256] on div "Scheduled Order" at bounding box center [477, 251] width 376 height 10
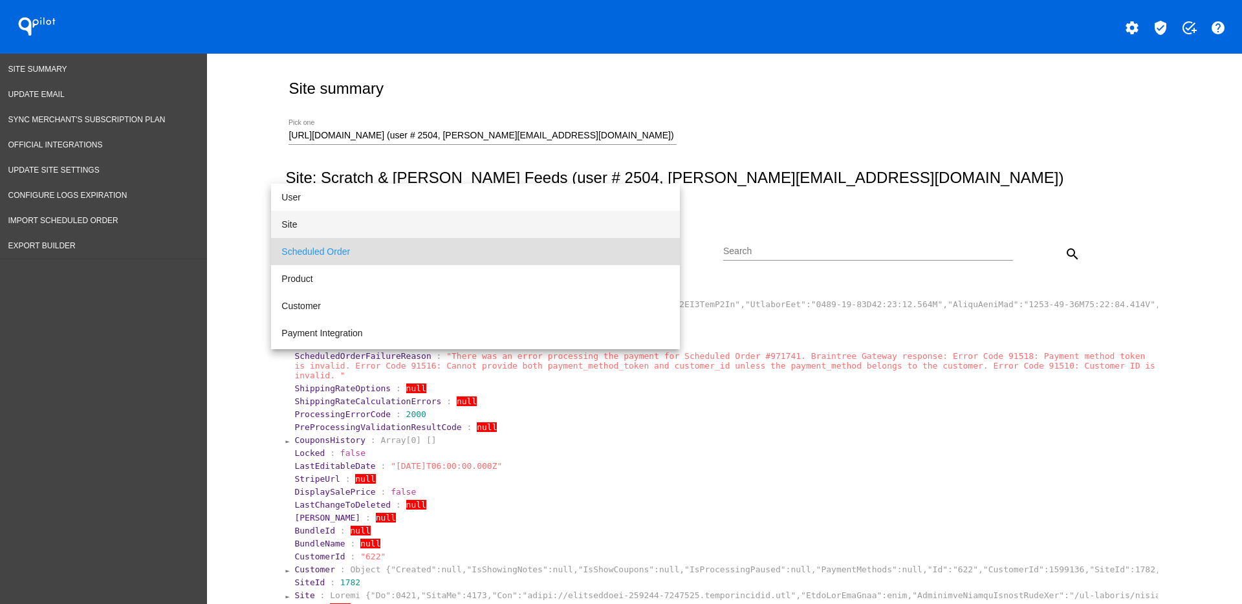
click at [459, 230] on span "Site" at bounding box center [475, 224] width 388 height 27
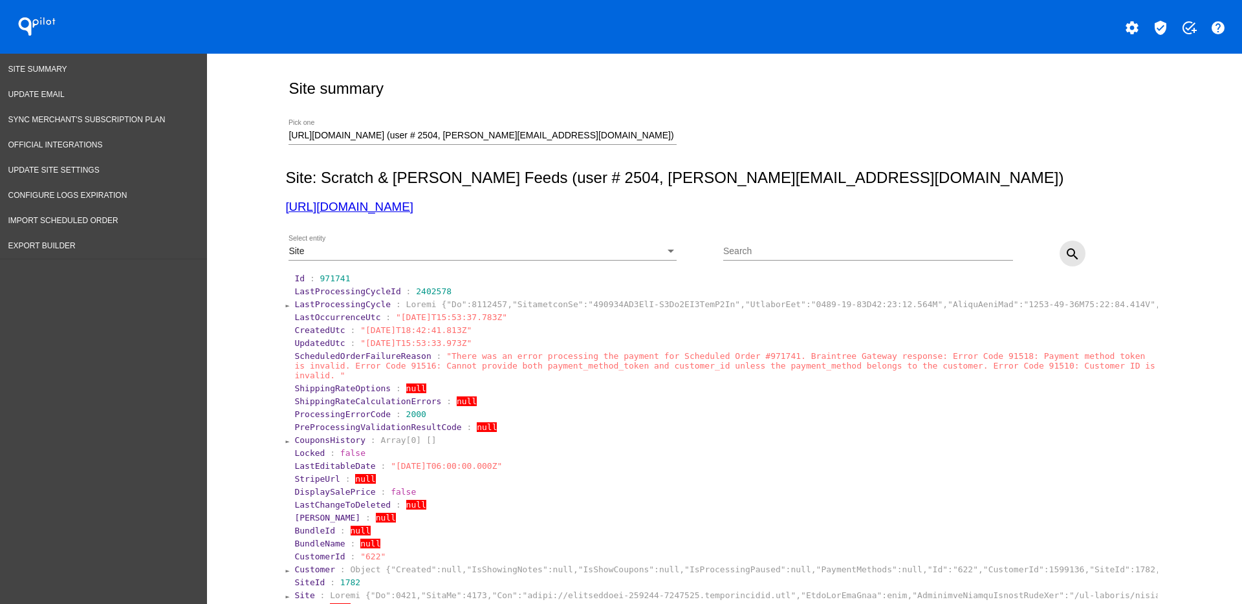
click at [1078, 251] on div "Site Select entity Search search" at bounding box center [721, 249] width 873 height 46
click at [1072, 250] on mat-icon "search" at bounding box center [1073, 254] width 16 height 16
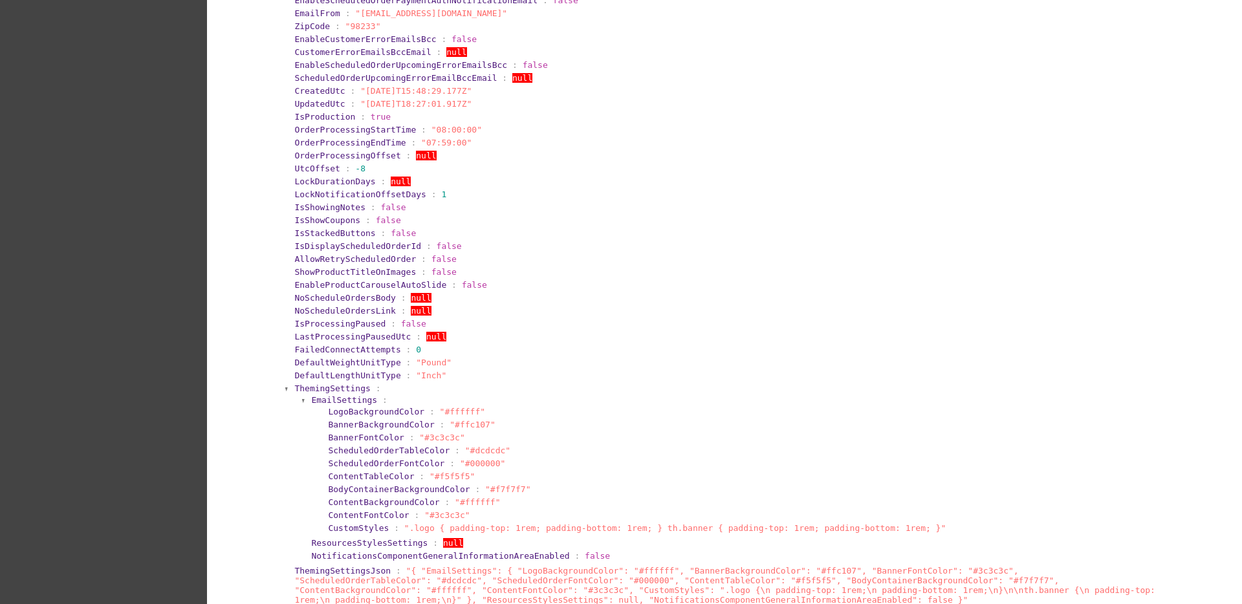
scroll to position [889, 0]
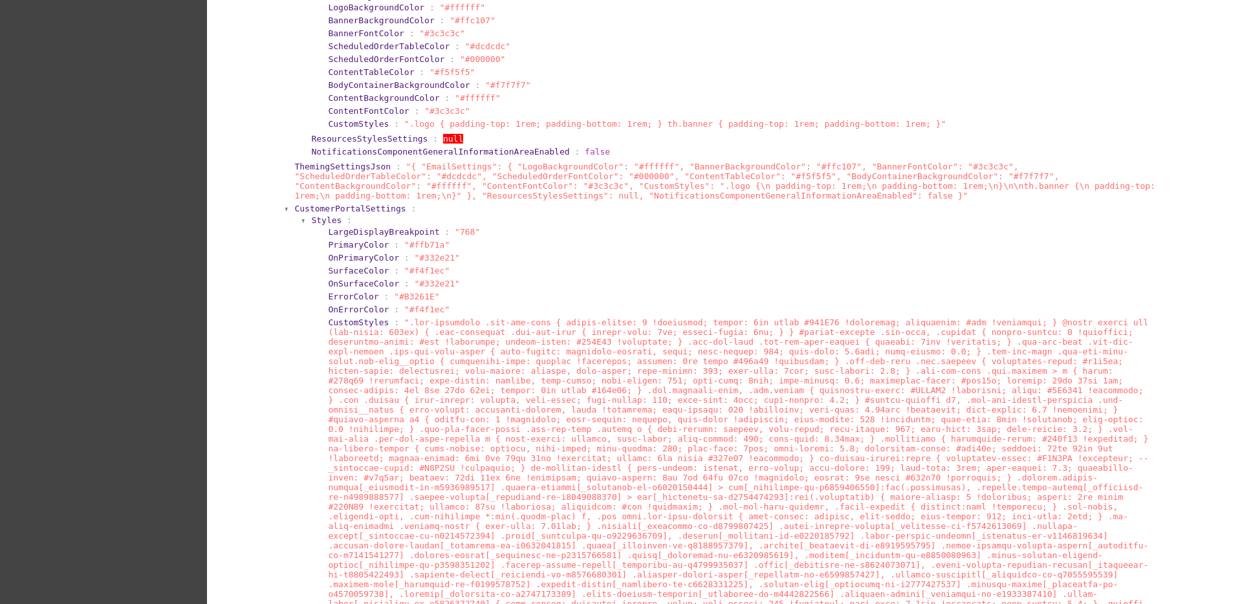
click at [341, 204] on span "CustomerPortalSettings" at bounding box center [349, 209] width 111 height 10
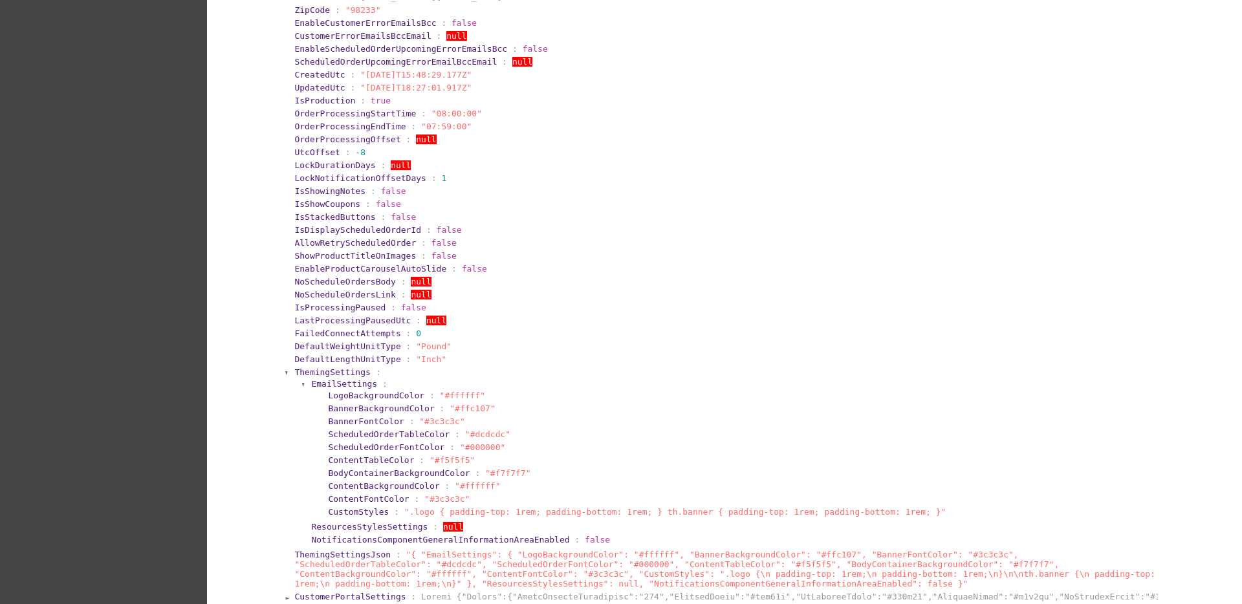
scroll to position [0, 0]
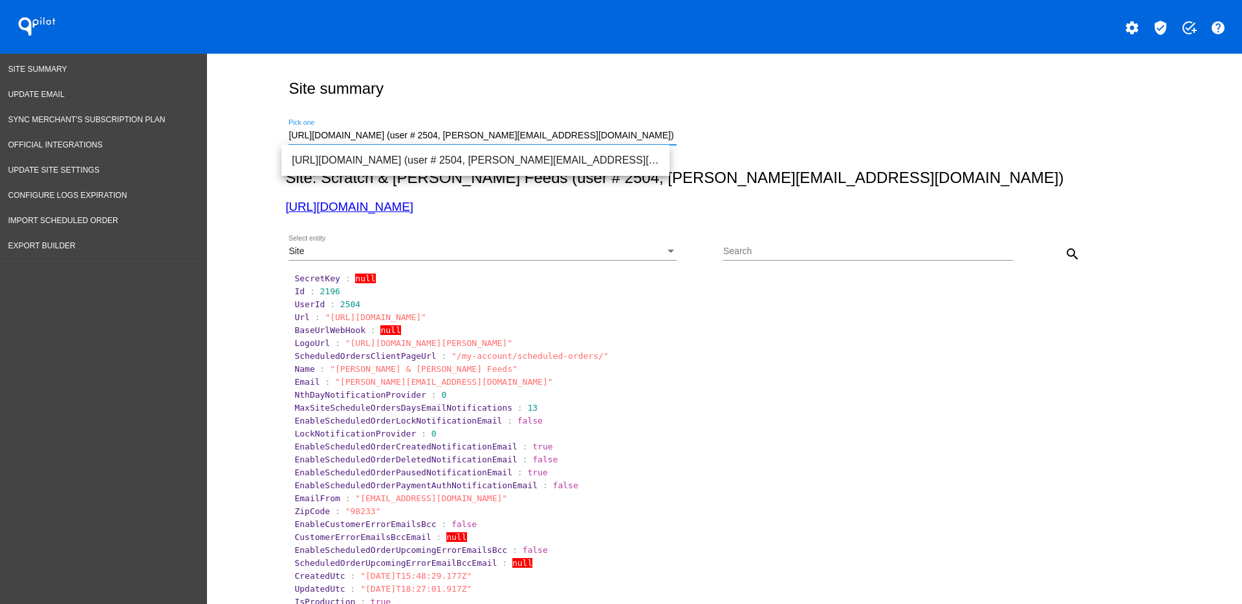
drag, startPoint x: 665, startPoint y: 132, endPoint x: 231, endPoint y: 81, distance: 437.1
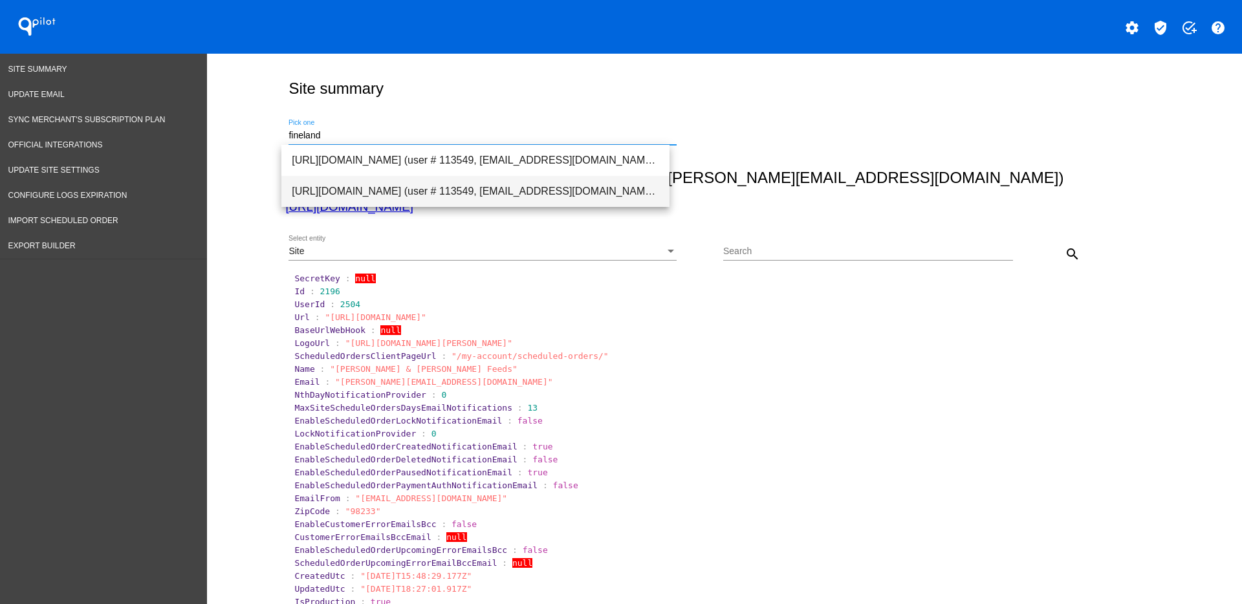
click at [382, 184] on span "[URL][DOMAIN_NAME] (user # 113549, [EMAIL_ADDRESS][DOMAIN_NAME]) - Production" at bounding box center [475, 191] width 367 height 31
type input "[URL][DOMAIN_NAME] (user # 113549, [EMAIL_ADDRESS][DOMAIN_NAME]) - Production"
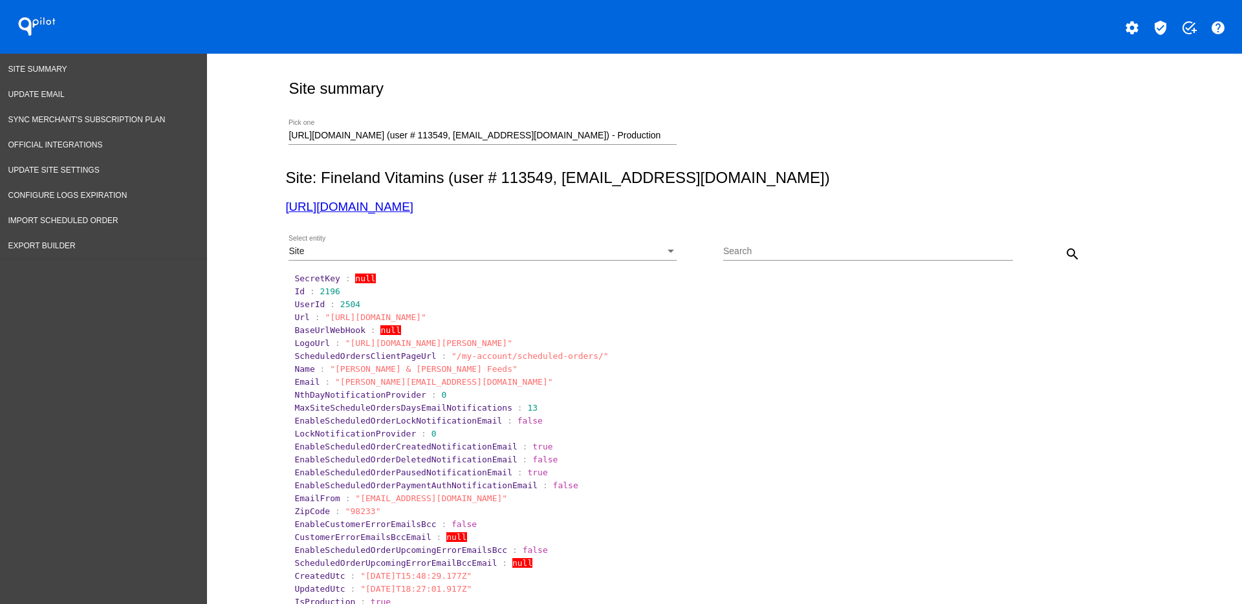
click at [424, 257] on div "Site Select entity" at bounding box center [483, 247] width 388 height 25
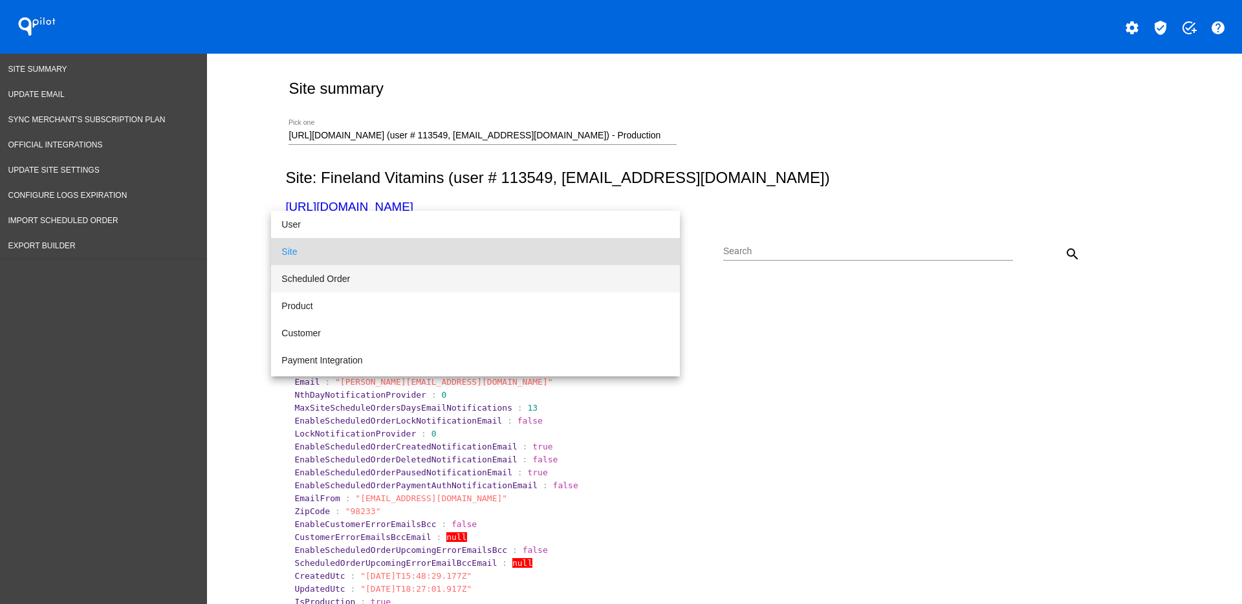
click at [411, 278] on span "Scheduled Order" at bounding box center [475, 278] width 388 height 27
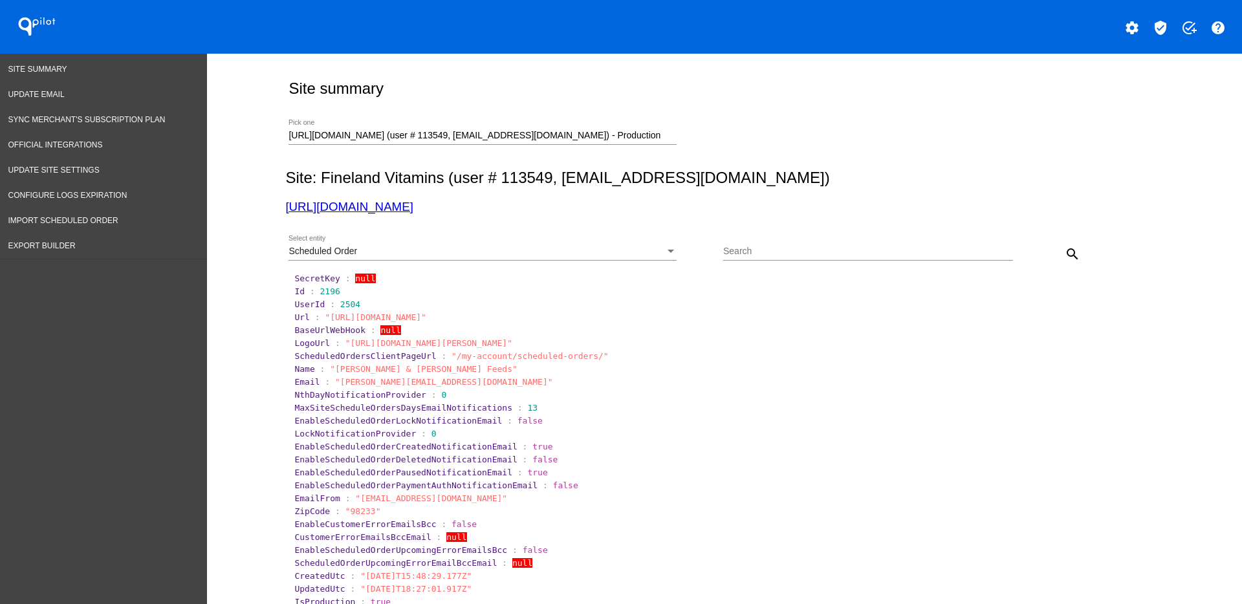
click at [770, 242] on div "Search" at bounding box center [868, 247] width 290 height 25
paste input "1011700"
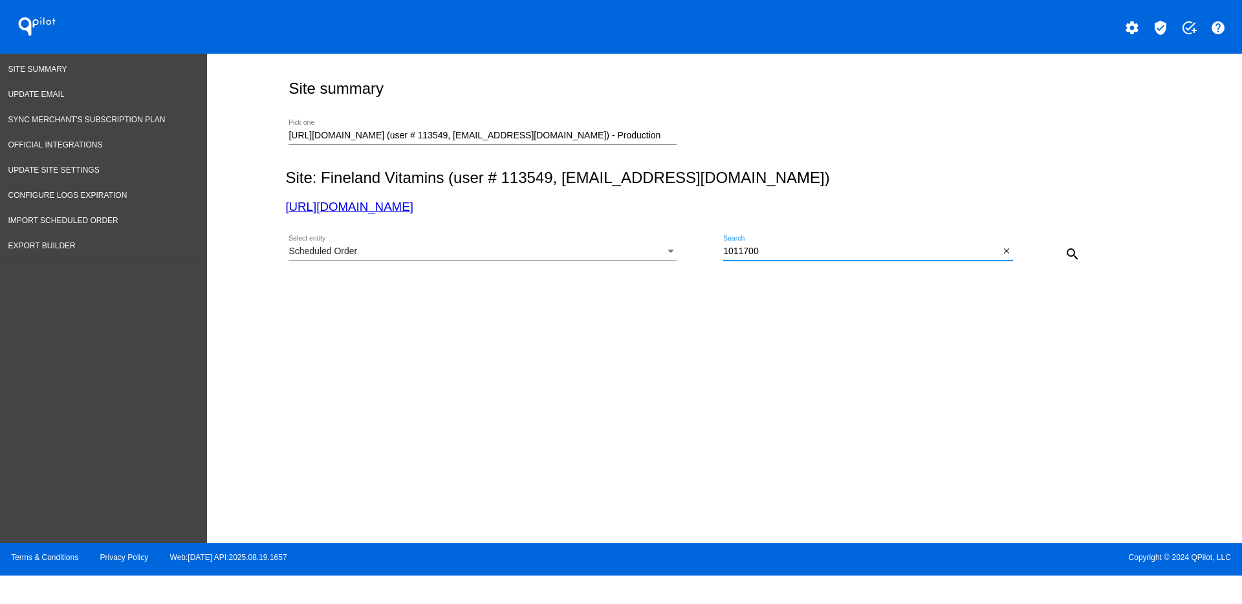
type input "1011700"
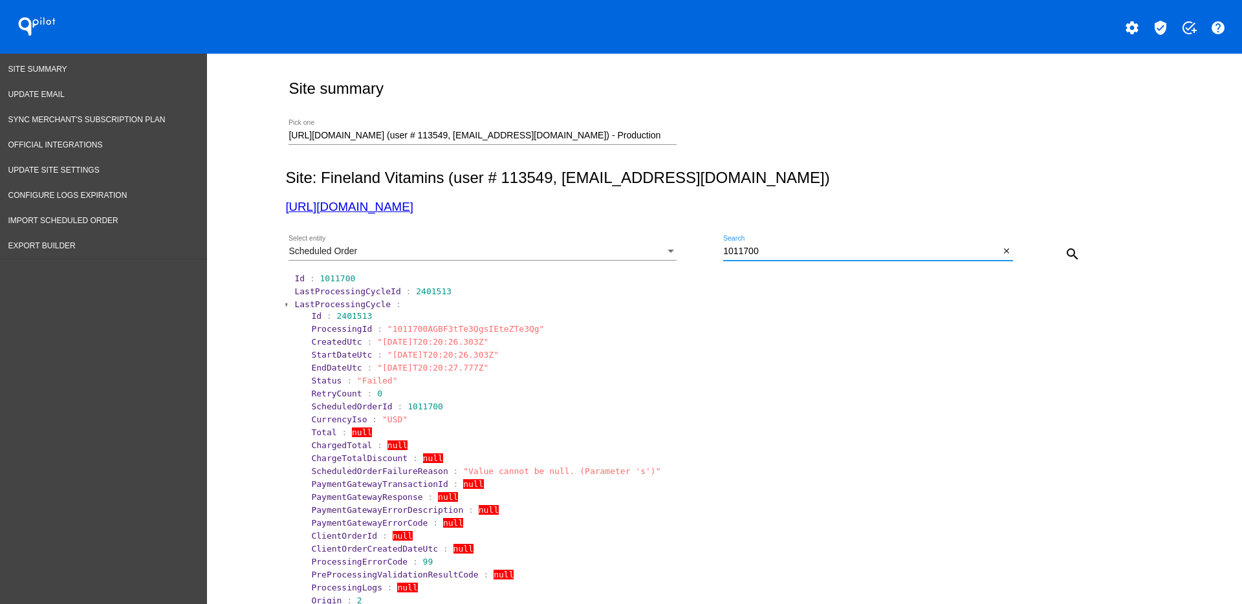
click at [323, 302] on span "LastProcessingCycle" at bounding box center [342, 305] width 96 height 10
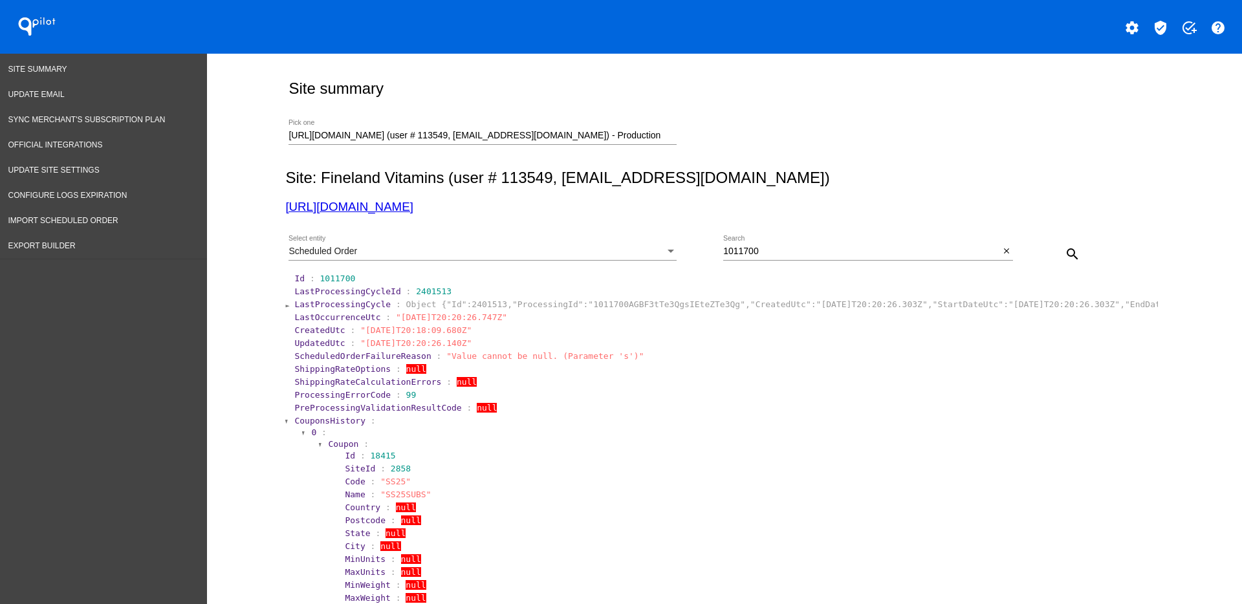
click at [300, 422] on span "CouponsHistory" at bounding box center [329, 421] width 71 height 10
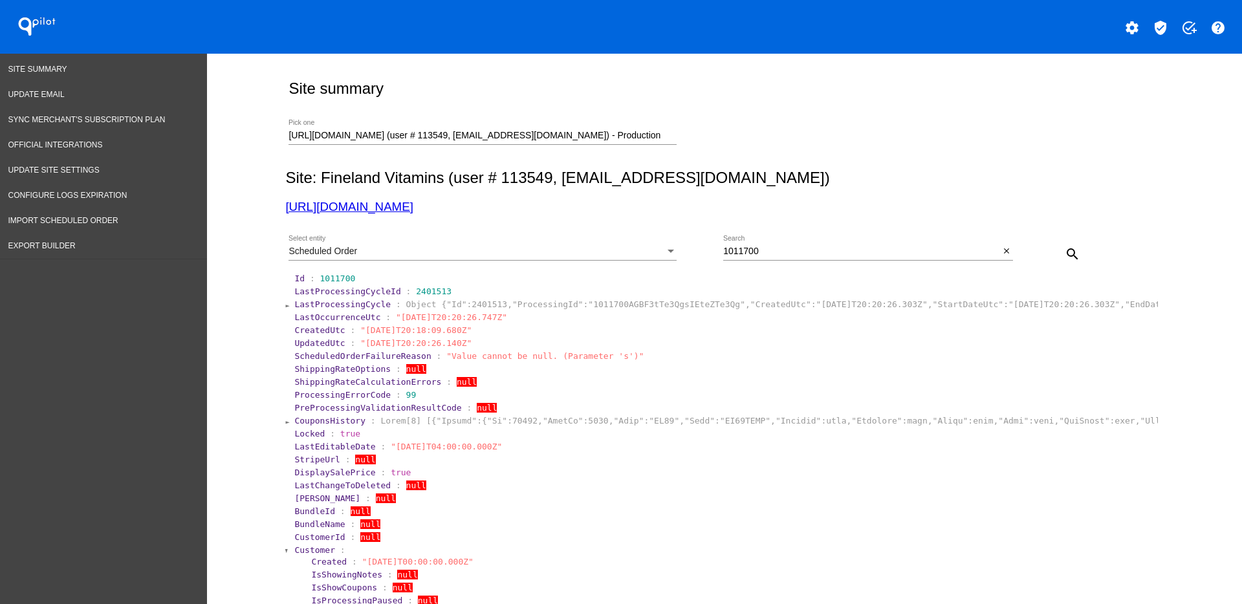
click at [310, 556] on section "Created : "[DATE]T00:00:00.000Z"" at bounding box center [732, 562] width 845 height 12
click at [302, 549] on span "Customer" at bounding box center [314, 550] width 41 height 10
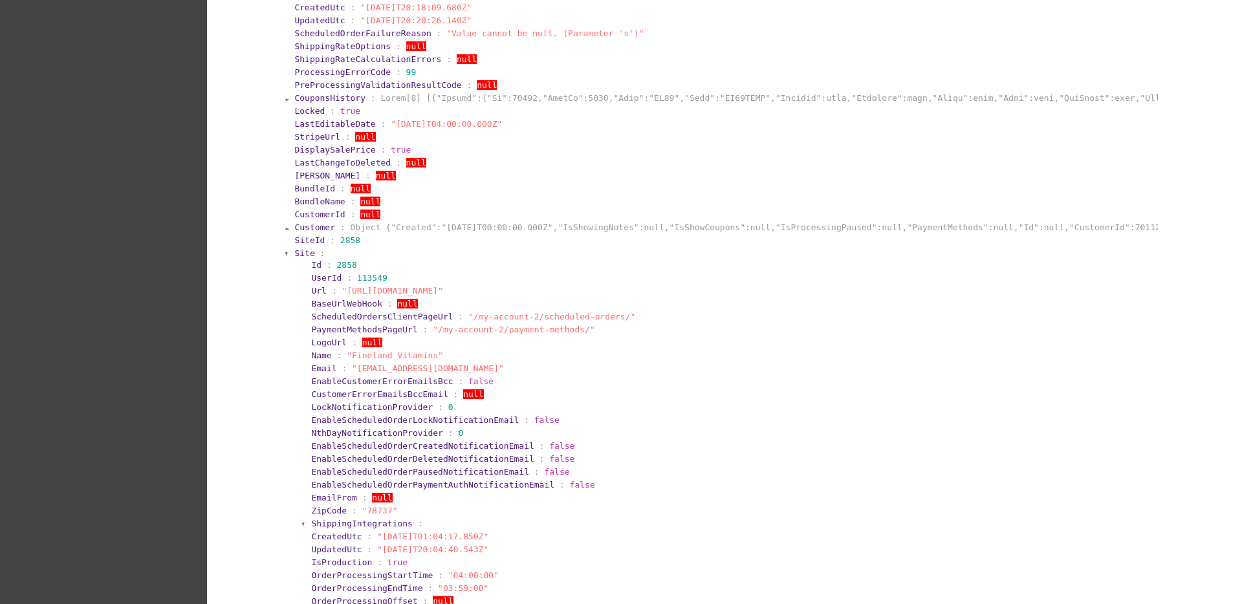
scroll to position [323, 0]
click at [303, 248] on span "Site" at bounding box center [304, 253] width 20 height 10
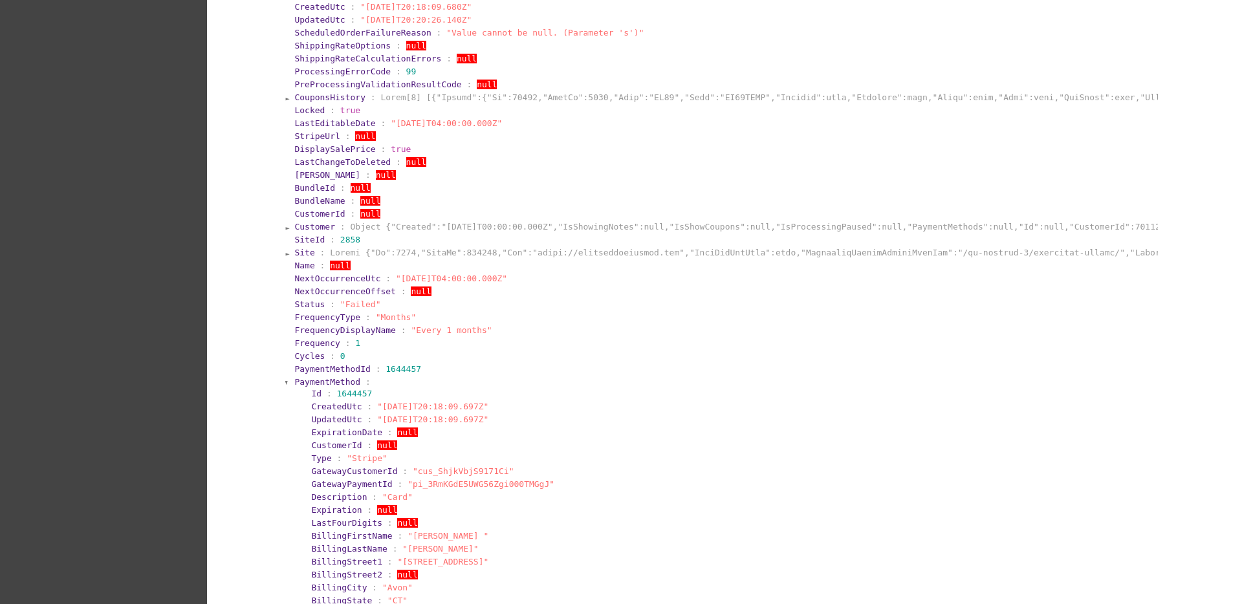
click at [301, 384] on span "PaymentMethod" at bounding box center [327, 382] width 66 height 10
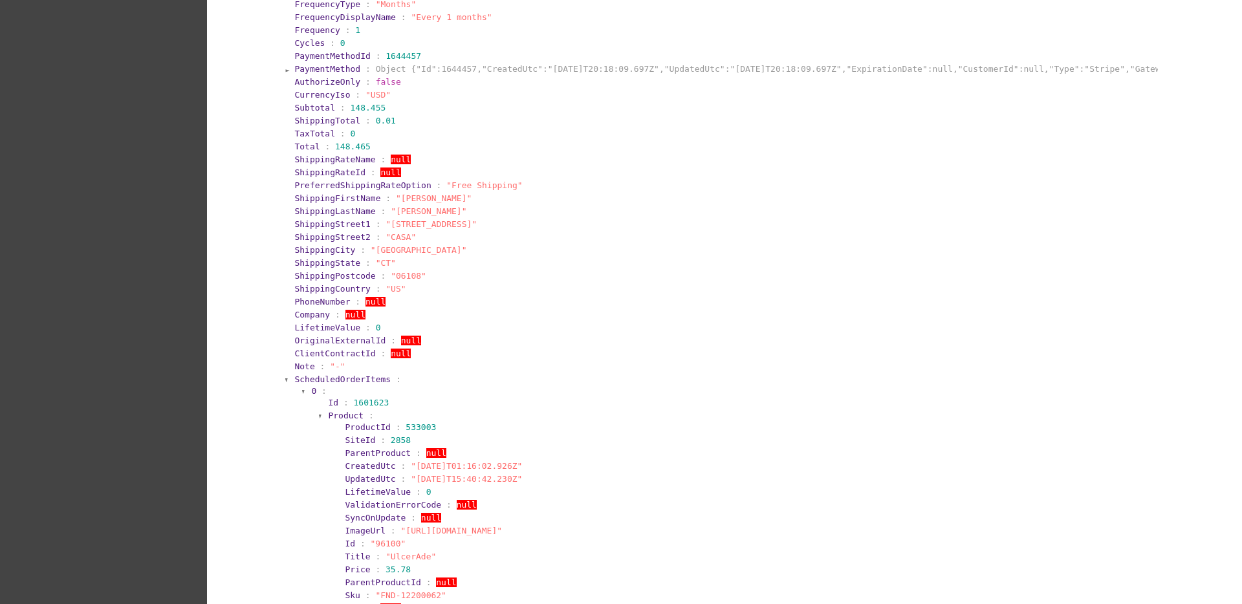
scroll to position [647, 0]
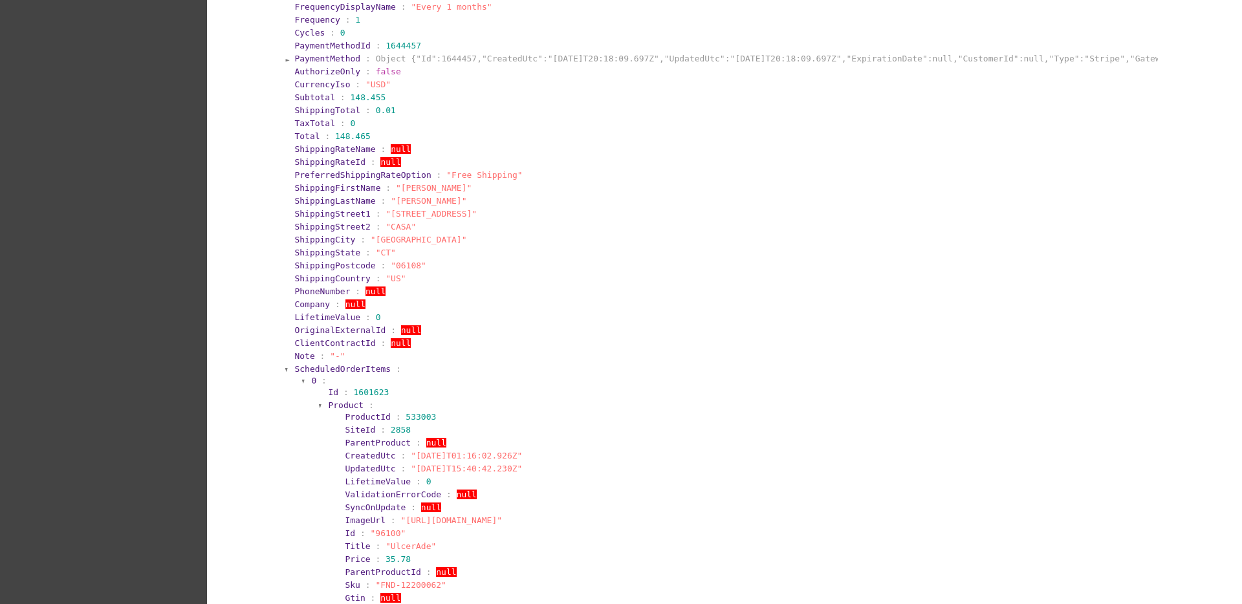
click at [350, 367] on span "ScheduledOrderItems" at bounding box center [342, 369] width 96 height 10
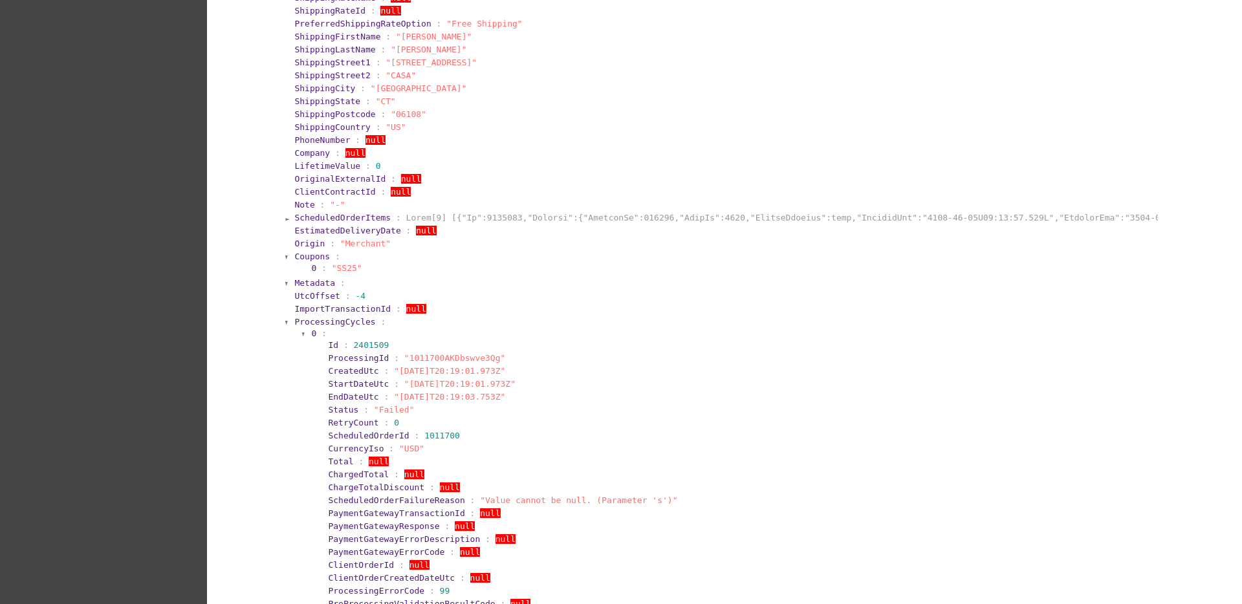
scroll to position [809, 0]
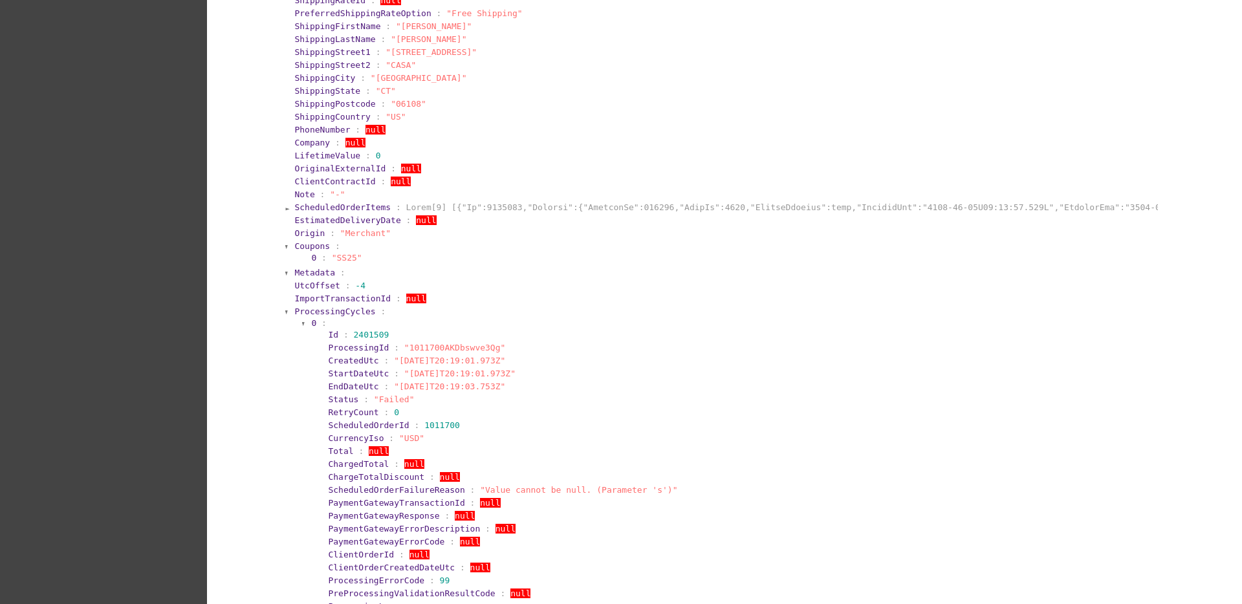
click at [343, 319] on section "0 :" at bounding box center [732, 323] width 843 height 10
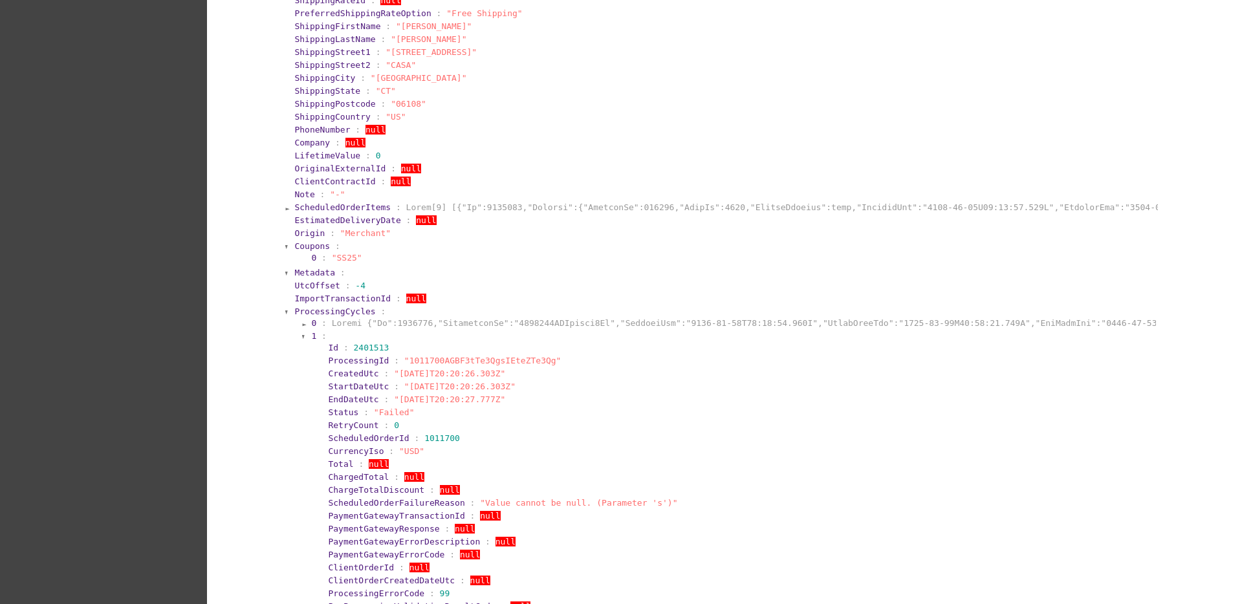
click at [345, 313] on span "ProcessingCycles" at bounding box center [334, 312] width 81 height 10
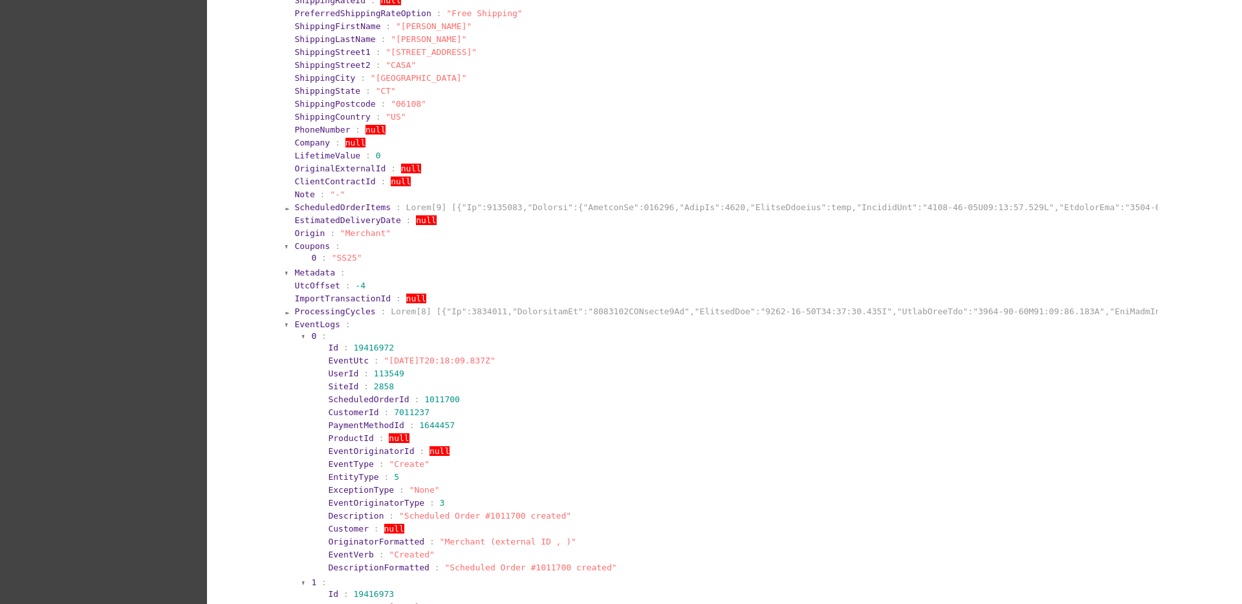
click at [325, 322] on span "EventLogs" at bounding box center [316, 325] width 45 height 10
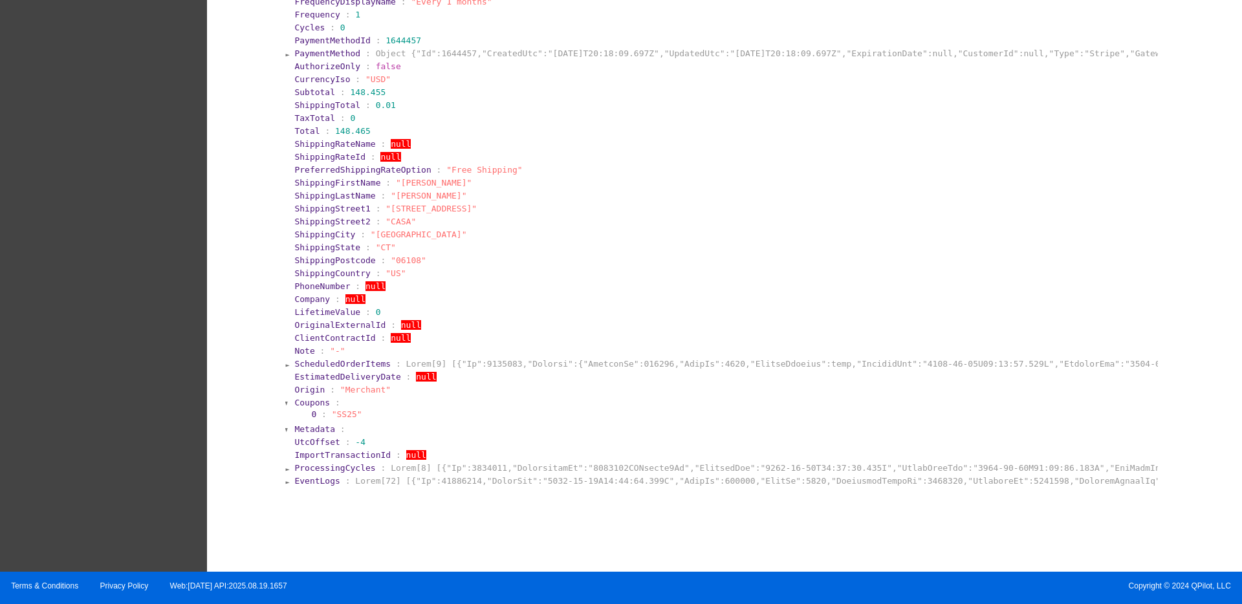
click at [304, 481] on span "EventLogs" at bounding box center [316, 481] width 45 height 10
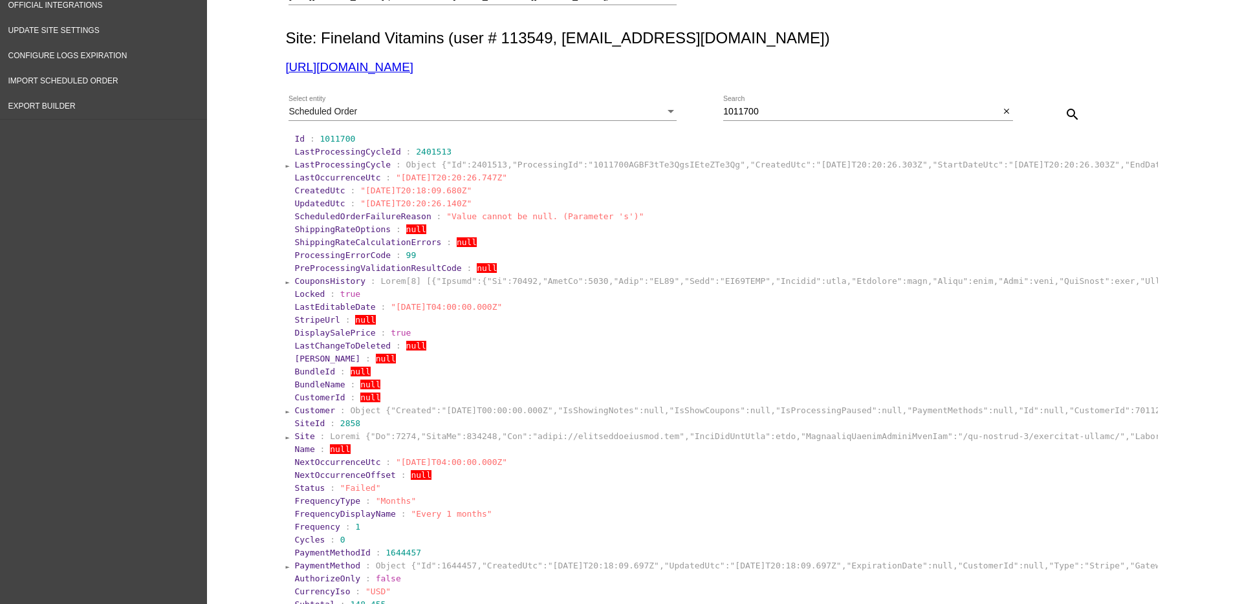
scroll to position [323, 0]
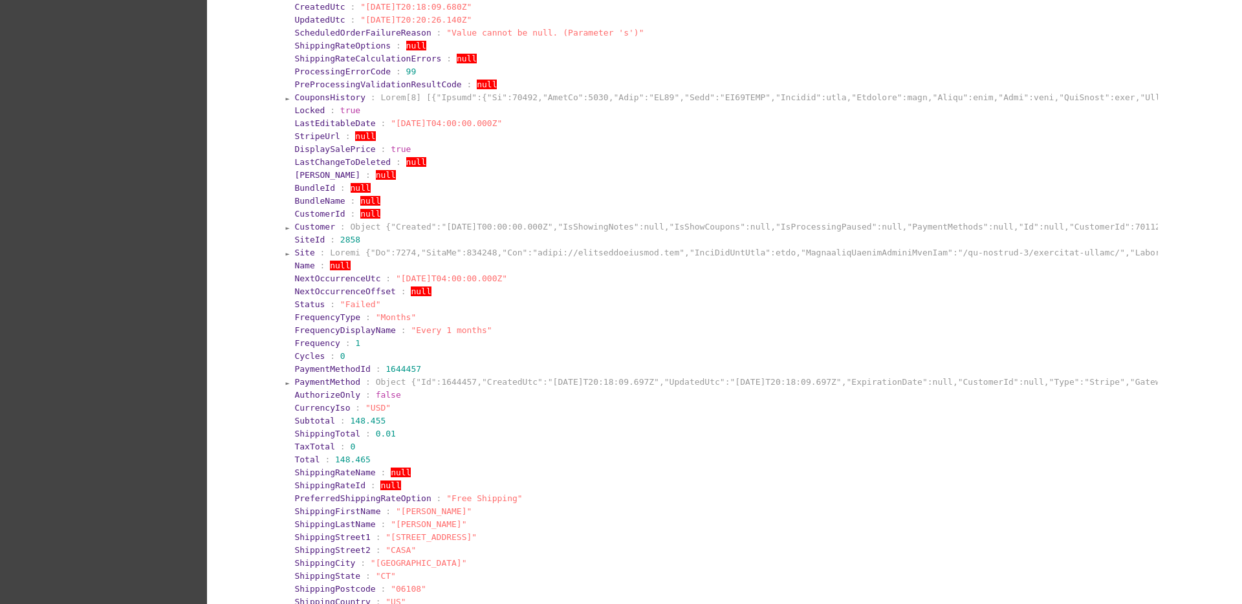
click at [305, 226] on span "Customer" at bounding box center [314, 227] width 41 height 10
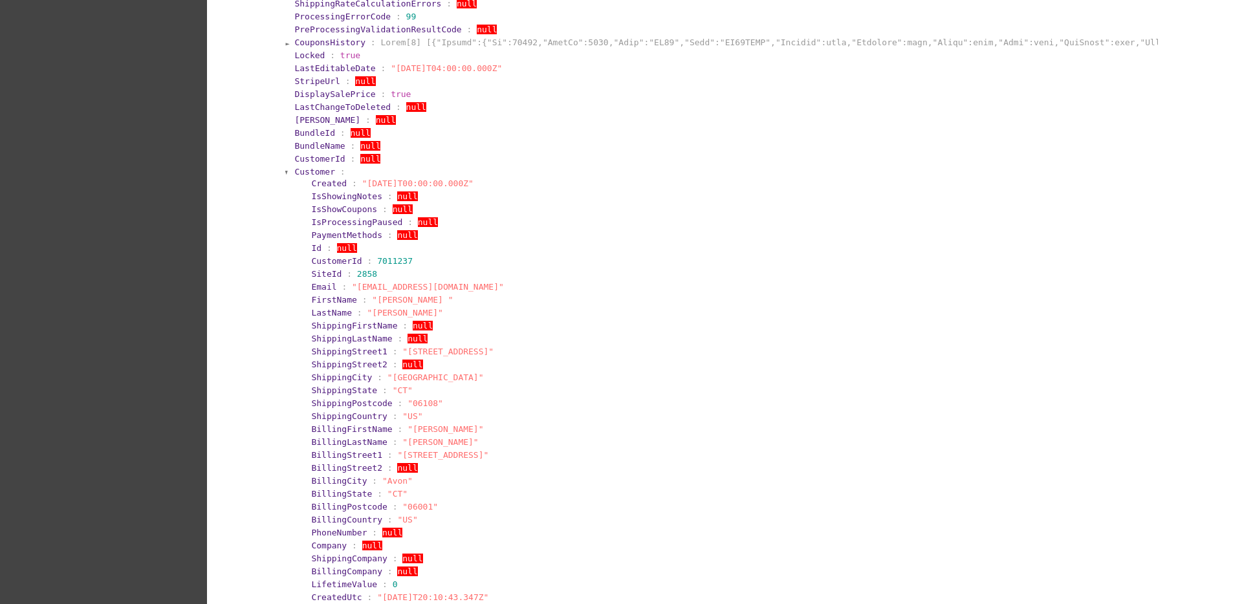
scroll to position [404, 0]
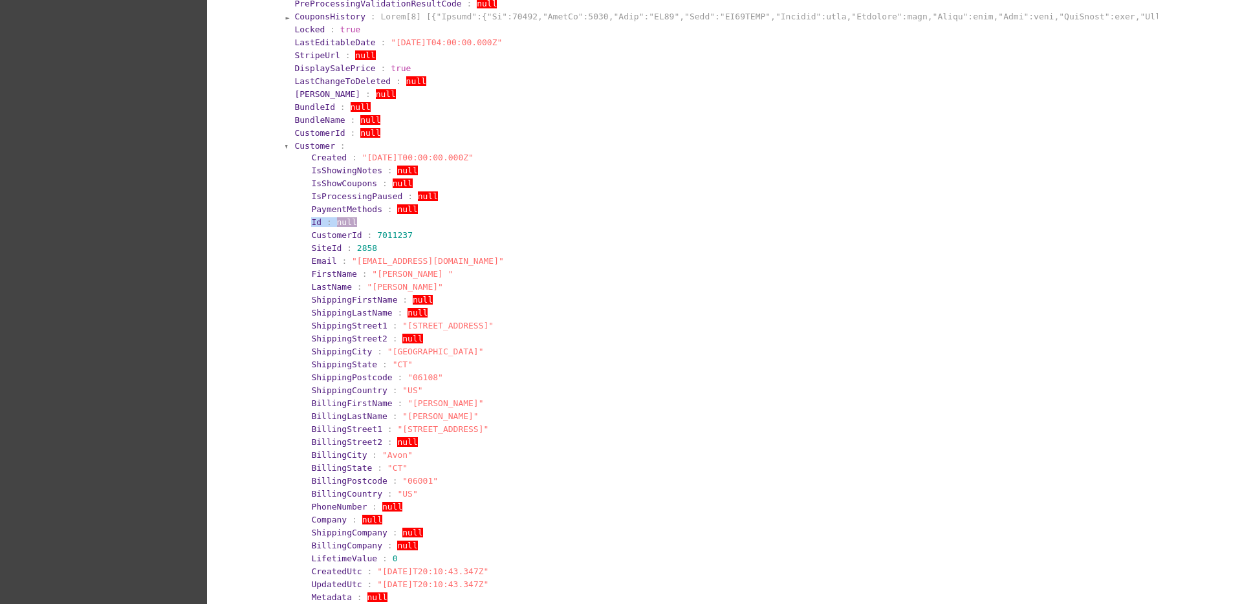
drag, startPoint x: 300, startPoint y: 226, endPoint x: 356, endPoint y: 226, distance: 56.3
click at [353, 226] on section "Created : "[DATE]T00:00:00.000Z" IsShowingNotes : null IsShowCoupons : null IsP…" at bounding box center [729, 377] width 854 height 453
click at [374, 226] on section "Id : null" at bounding box center [732, 222] width 843 height 10
click at [431, 272] on section "FirstName : "[PERSON_NAME] "" at bounding box center [732, 274] width 843 height 10
click at [473, 327] on section "ShippingStreet1 : "[STREET_ADDRESS]"" at bounding box center [732, 326] width 843 height 10
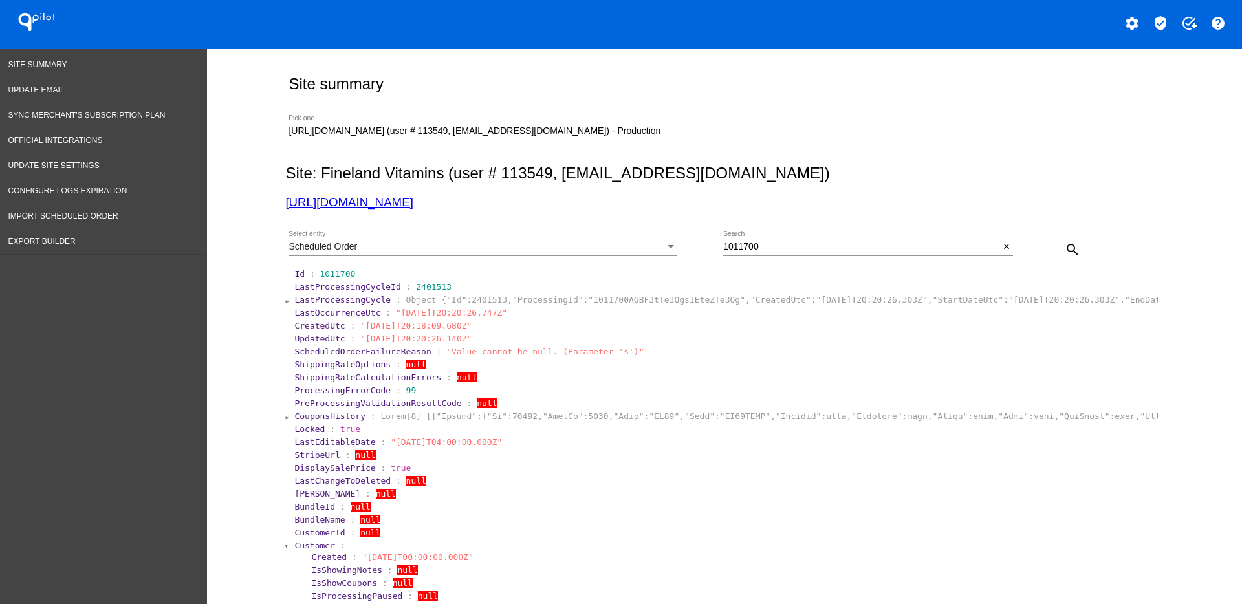
scroll to position [0, 0]
